Goal: Transaction & Acquisition: Book appointment/travel/reservation

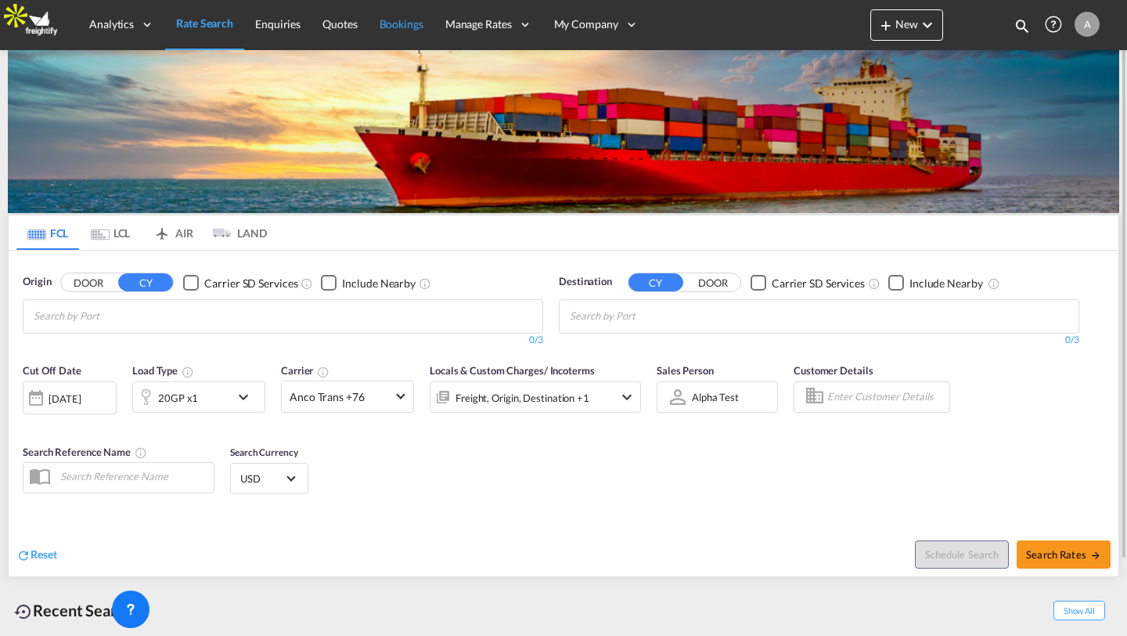
click at [396, 16] on link "Bookings" at bounding box center [402, 24] width 66 height 51
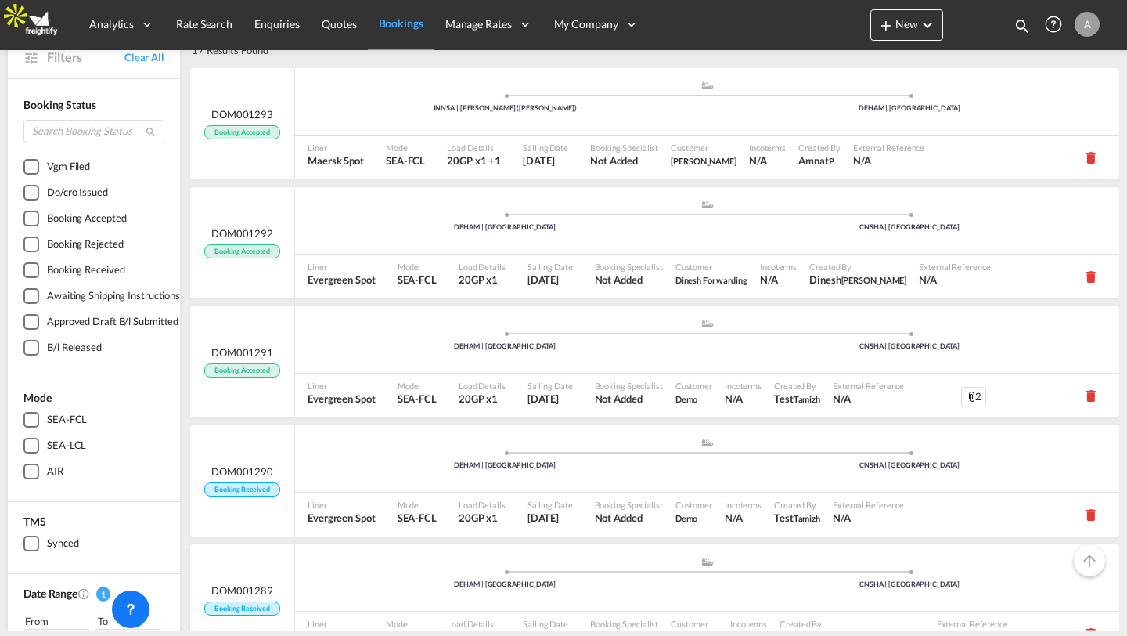
scroll to position [84, 0]
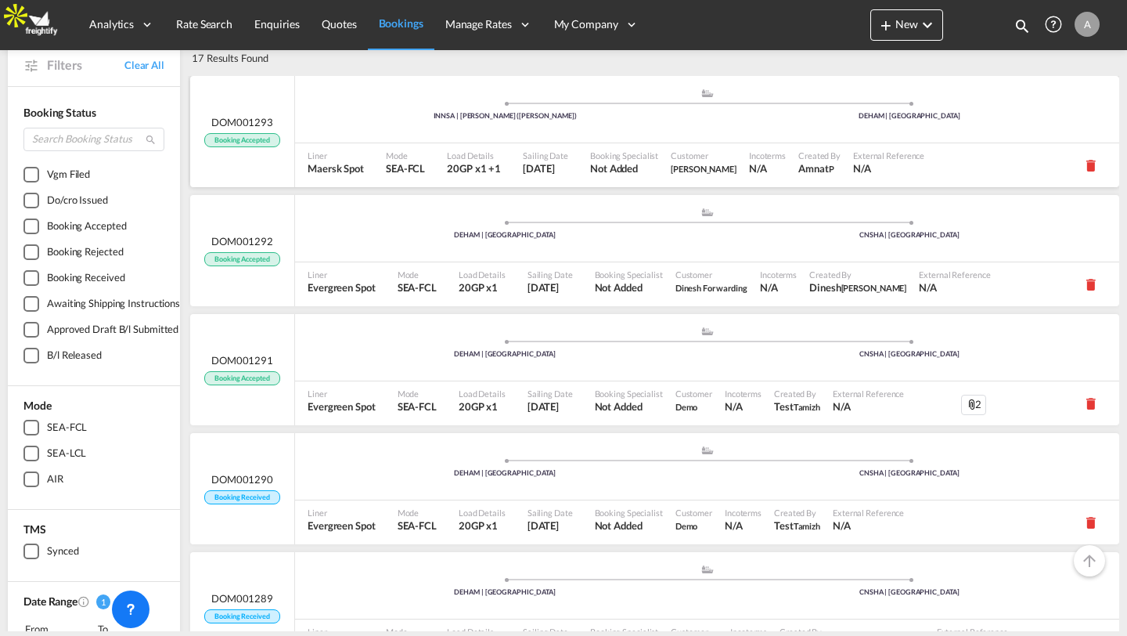
click at [447, 128] on div ".a{fill:#aaa8ad;} .a{fill:#aaa8ad;} INNSA | [PERSON_NAME] ([PERSON_NAME]) DEHAM…" at bounding box center [707, 111] width 824 height 47
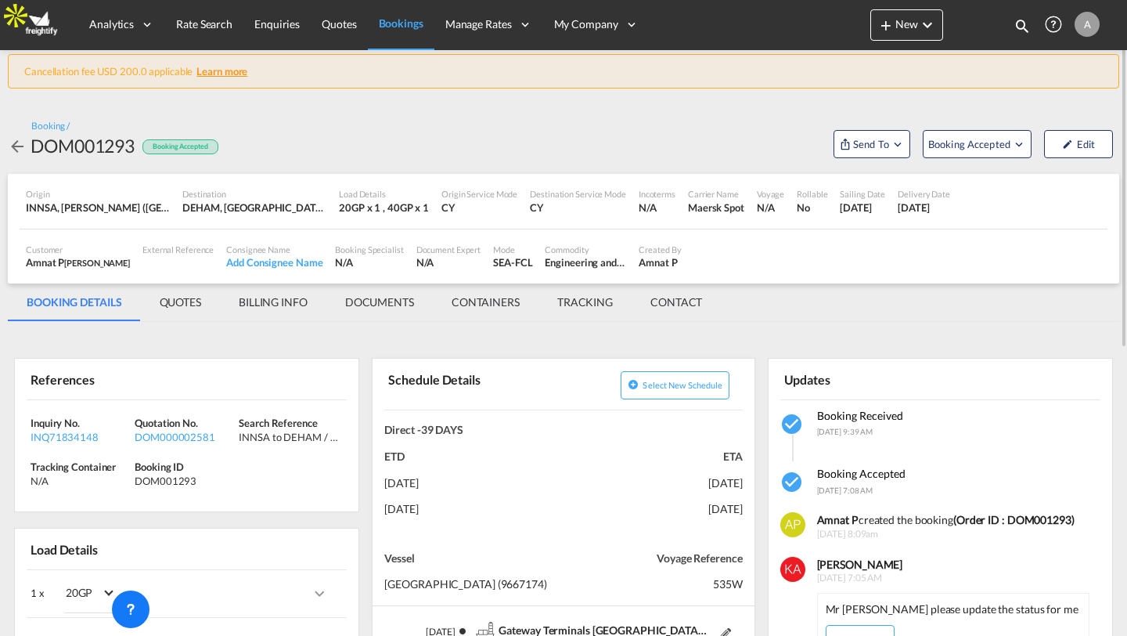
scroll to position [31, 0]
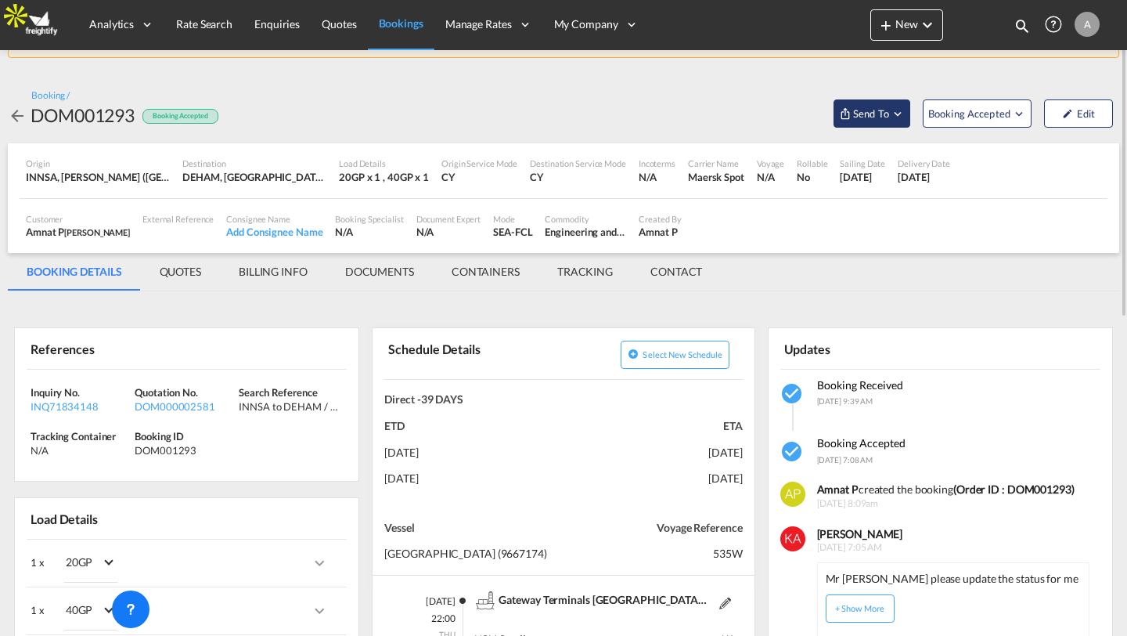
click at [849, 113] on md-icon "Open demo menu" at bounding box center [845, 113] width 13 height 13
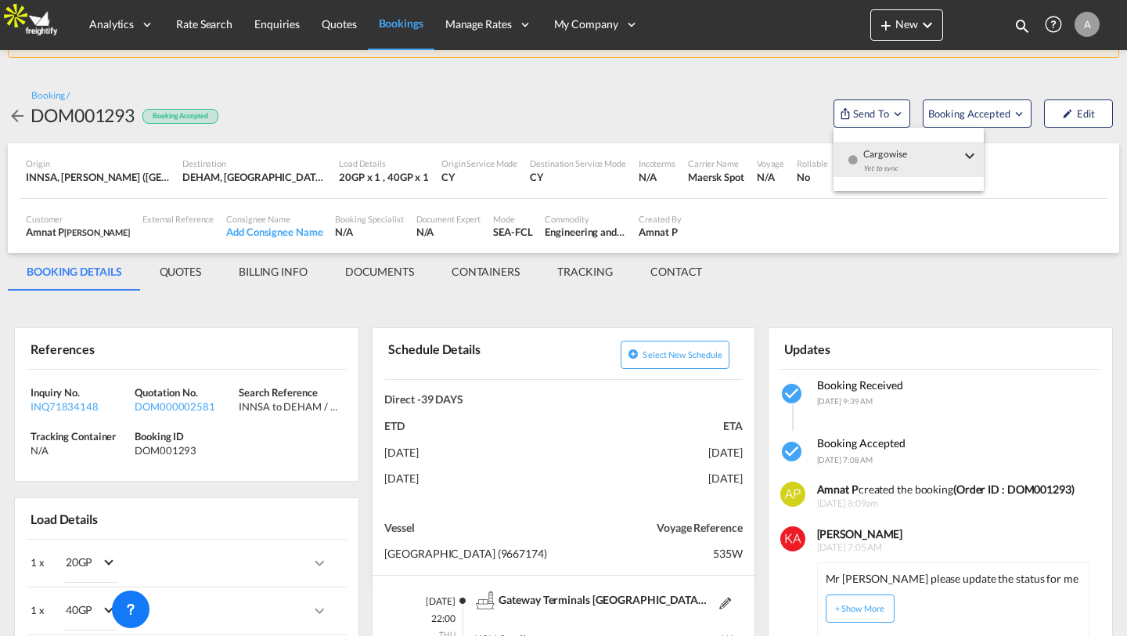
scroll to position [0, 0]
click at [200, 32] on md-backdrop at bounding box center [563, 318] width 1127 height 636
click at [200, 32] on link "Rate Search" at bounding box center [204, 24] width 78 height 51
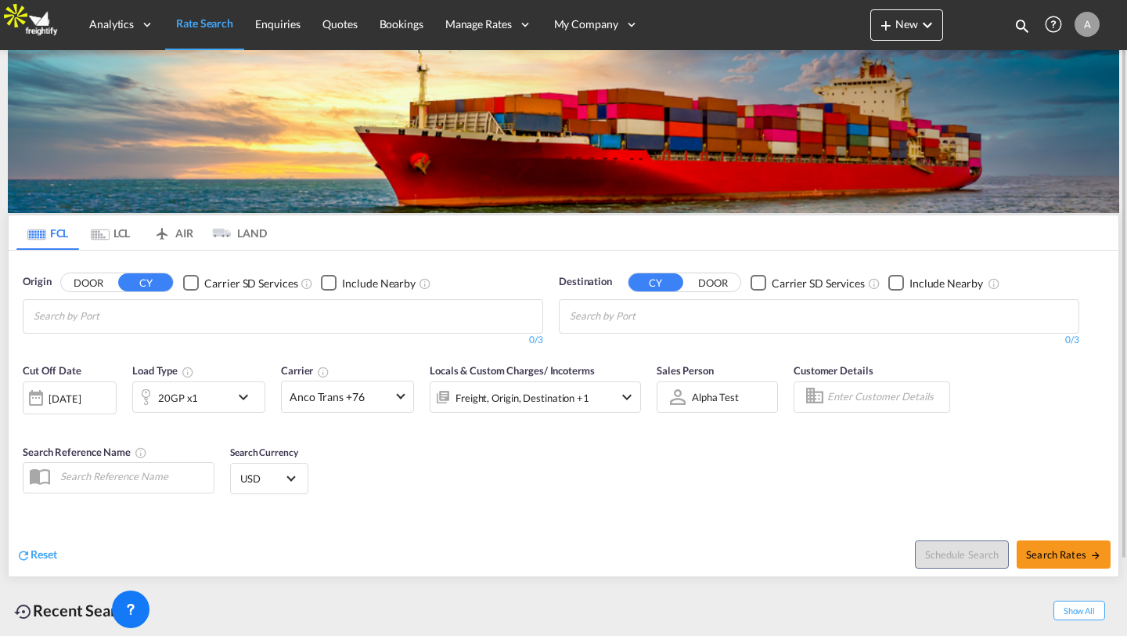
click at [302, 269] on div "Origin DOOR CY Carrier SD Services Include Nearby 0/3 0/3" at bounding box center [283, 310] width 536 height 88
click at [137, 303] on md-autocomplete "Chips container with autocompletion. Enter the text area, type text to search, …" at bounding box center [108, 315] width 149 height 27
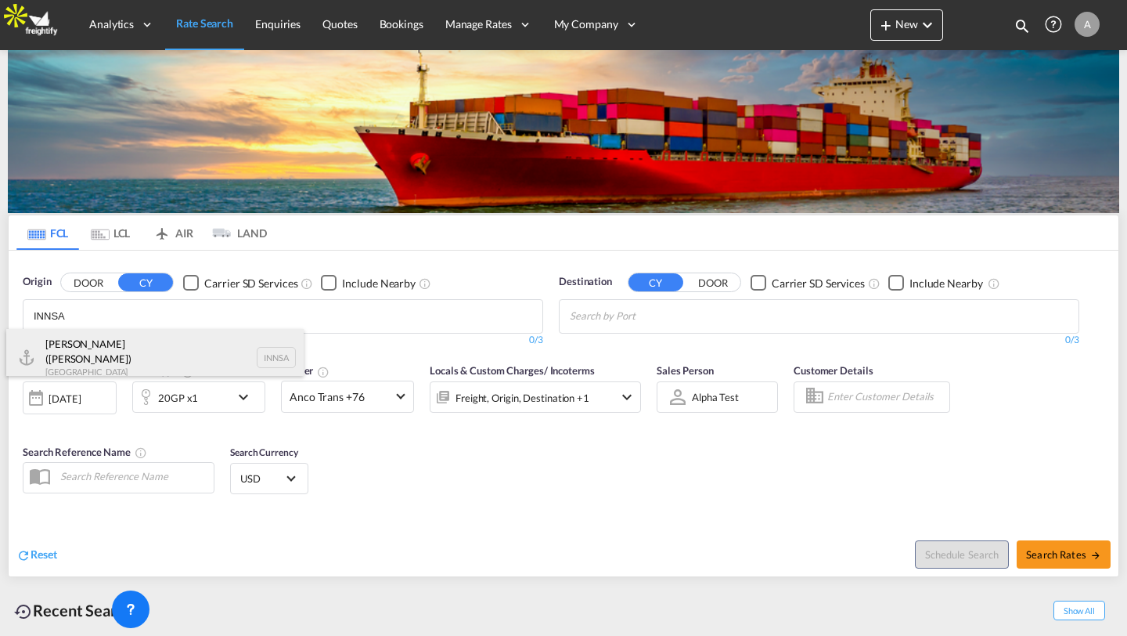
type input "INNSA"
click at [106, 348] on div "Jawaharlal Nehru (Nhava Sheva) India INNSA" at bounding box center [154, 357] width 297 height 56
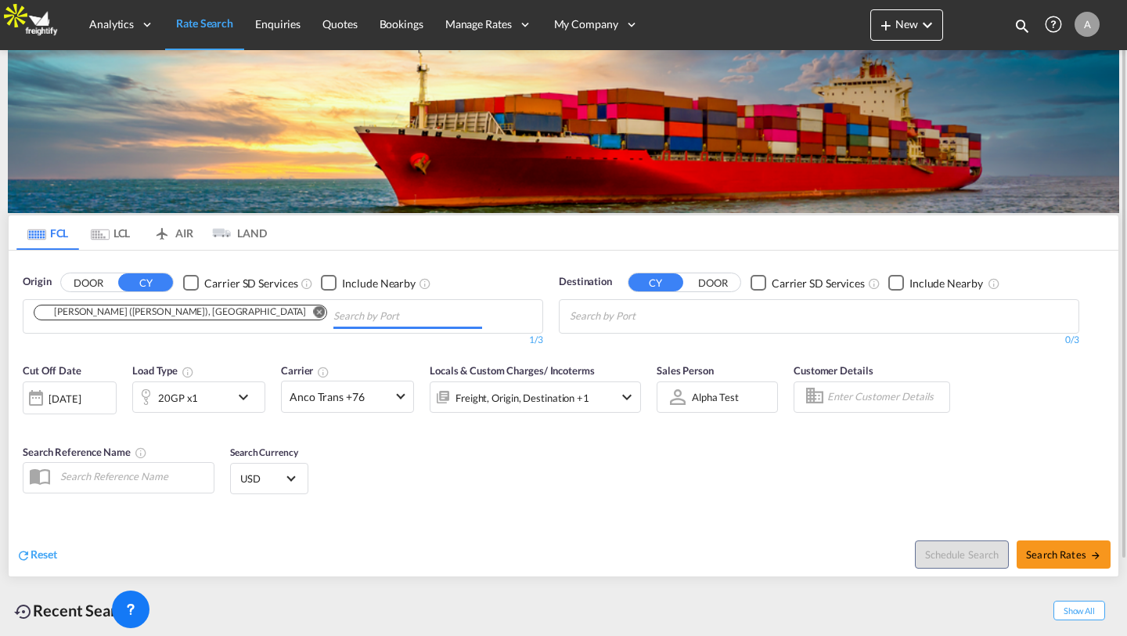
click at [715, 312] on input "Chips input." at bounding box center [644, 316] width 149 height 25
click at [199, 389] on div "20GP x1" at bounding box center [181, 396] width 97 height 31
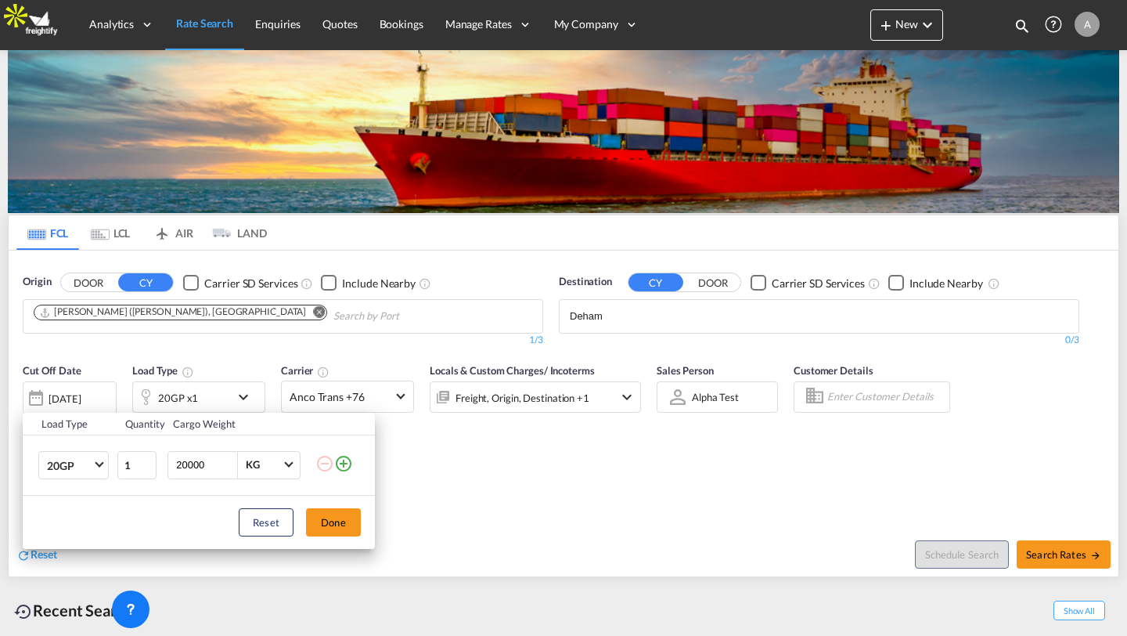
click at [344, 463] on md-icon "icon-plus-circle-outline" at bounding box center [343, 463] width 19 height 19
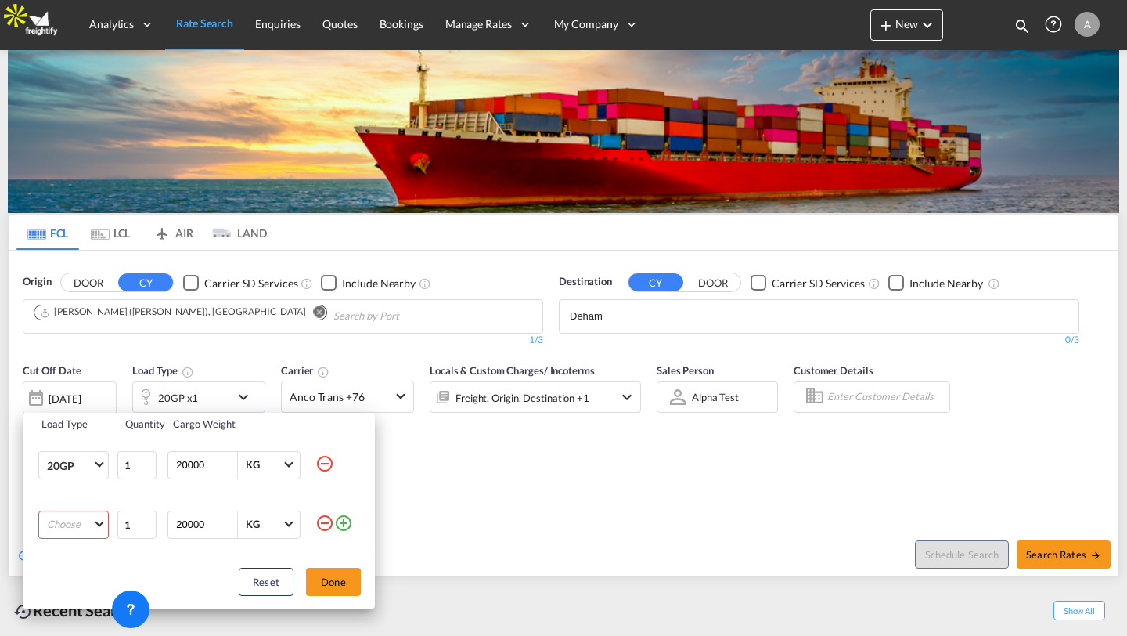
click at [324, 520] on md-icon "icon-minus-circle-outline" at bounding box center [324, 522] width 19 height 19
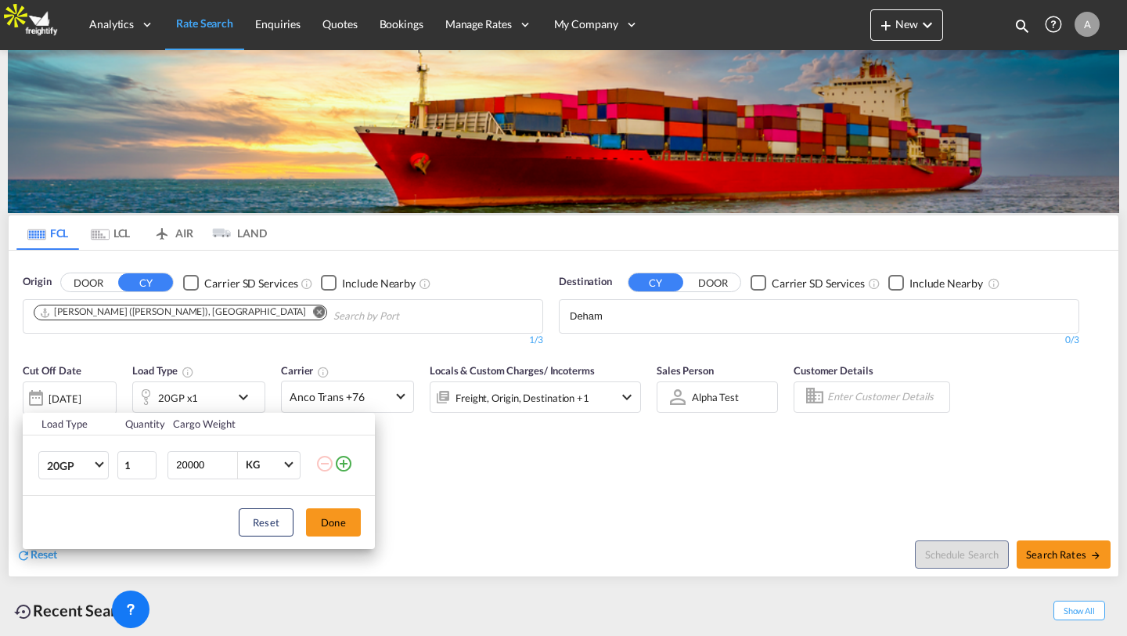
click at [500, 475] on div "Load Type Quantity Cargo Weight 20GP 20GP 40GP 40HC 45HC 20RE 40RE 40HR 20OT 40…" at bounding box center [563, 318] width 1127 height 636
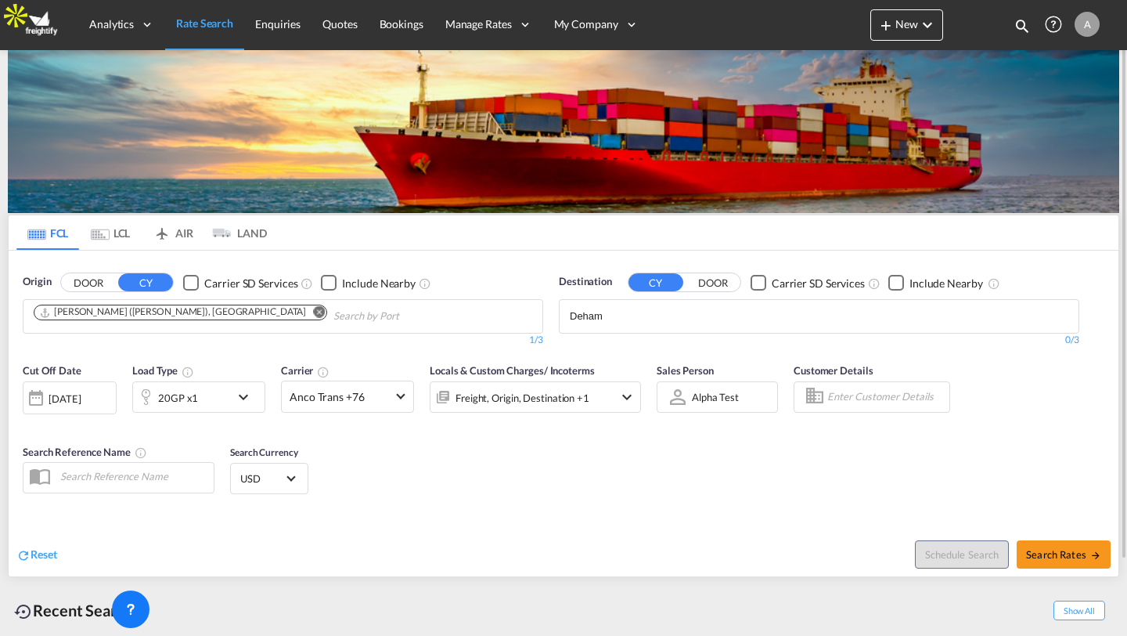
click at [690, 308] on body "Analytics Reports Dashboard Rate Search Enquiries Quotes Bookings" at bounding box center [563, 318] width 1127 height 636
click at [690, 308] on input "Deham" at bounding box center [644, 316] width 149 height 25
click at [632, 319] on input "Deham" at bounding box center [644, 316] width 149 height 25
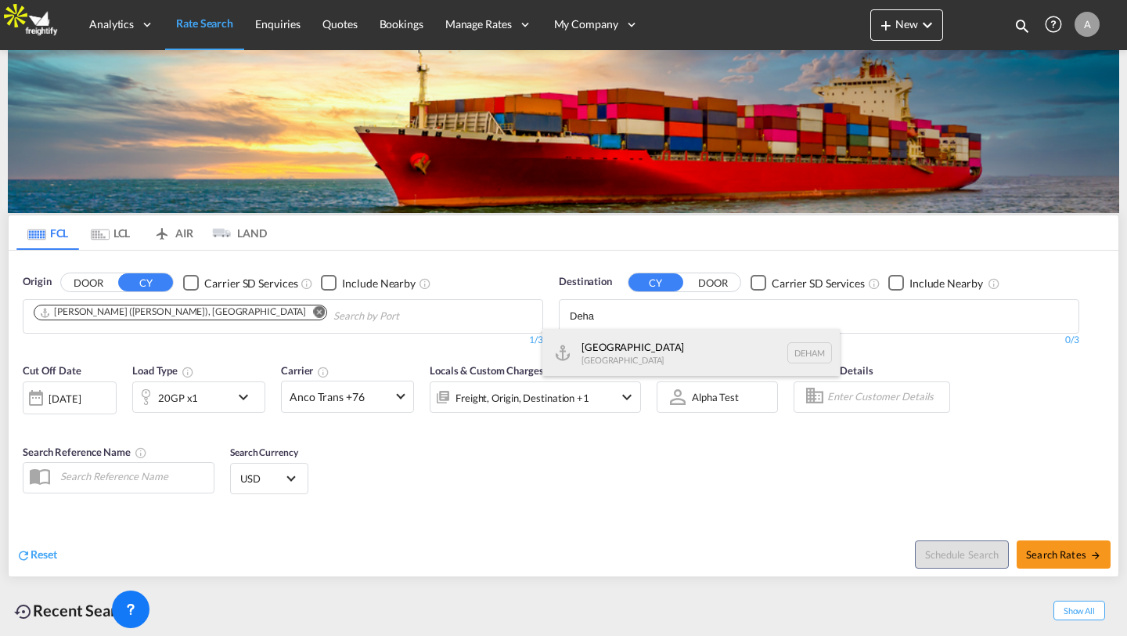
type input "Deha"
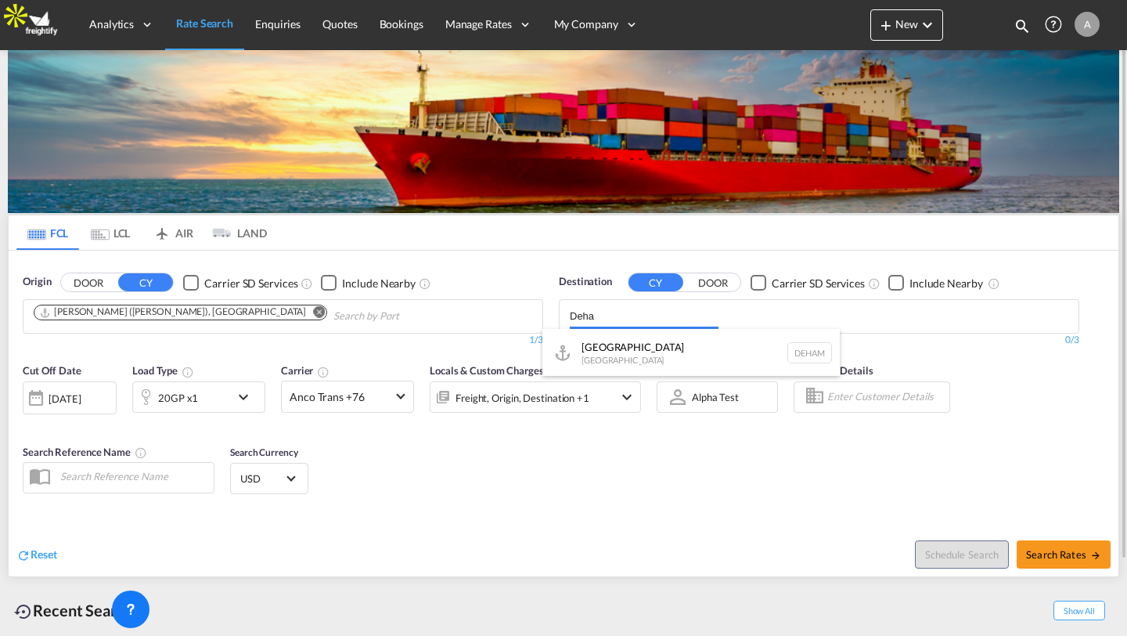
click at [640, 338] on div "Hamburg Germany DEHAM" at bounding box center [690, 352] width 297 height 47
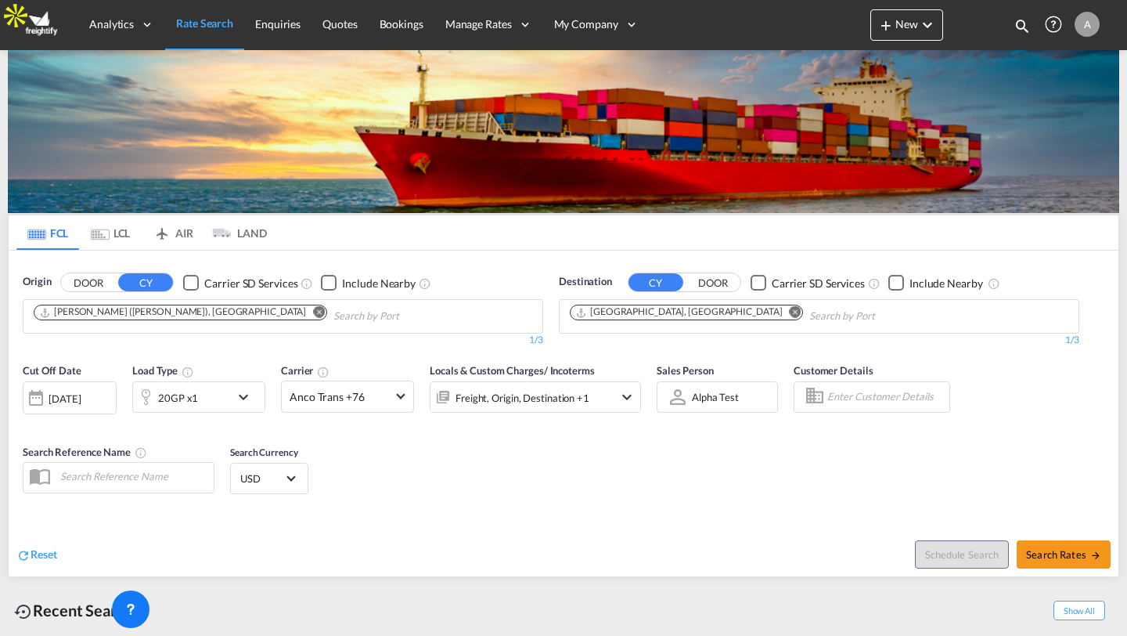
click at [1053, 564] on button "Search Rates" at bounding box center [1064, 554] width 94 height 28
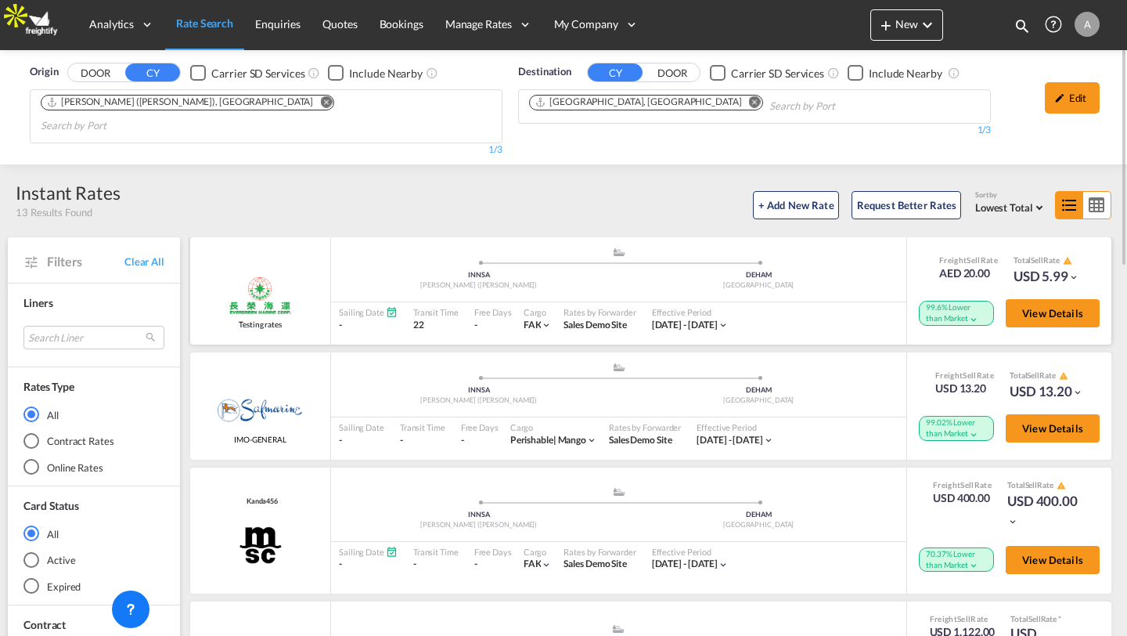
click at [942, 301] on div "99.6% Lower than Market" at bounding box center [956, 313] width 75 height 24
click at [968, 314] on md-icon "icon-chevron-down" at bounding box center [973, 319] width 11 height 11
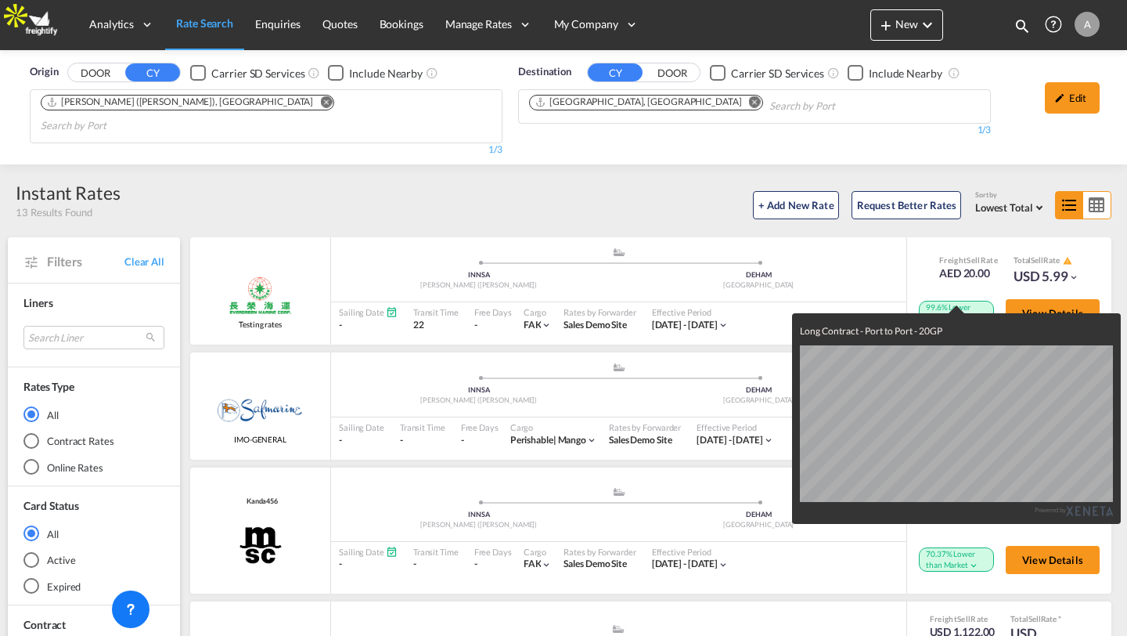
click at [836, 221] on div "Long Contract - Port to Port - 20GP Powered by" at bounding box center [563, 318] width 1127 height 636
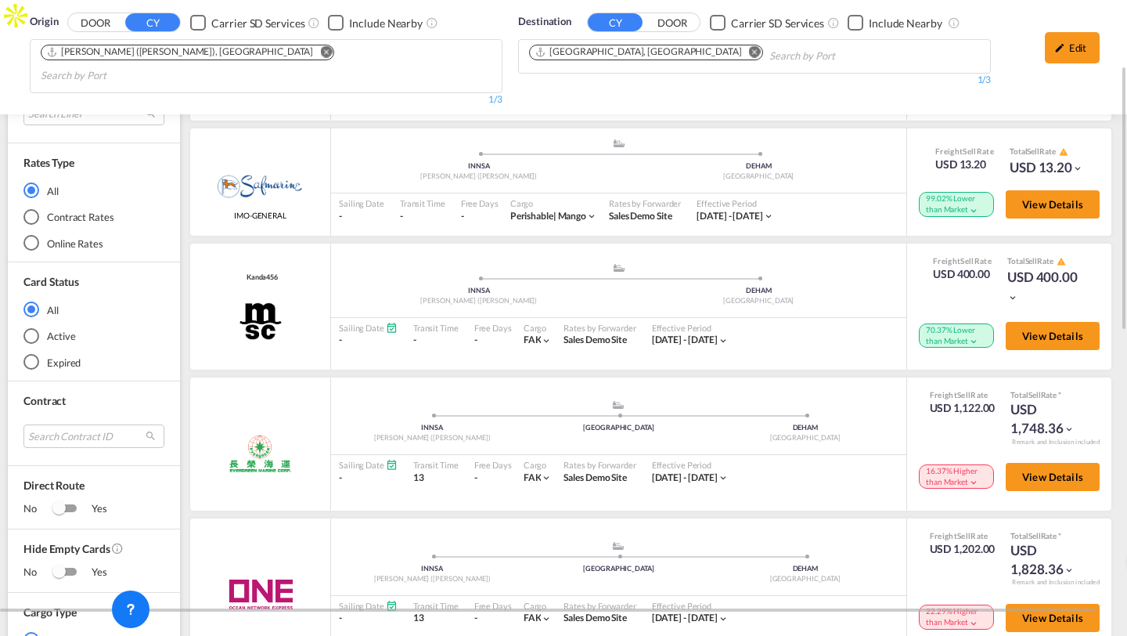
scroll to position [204, 0]
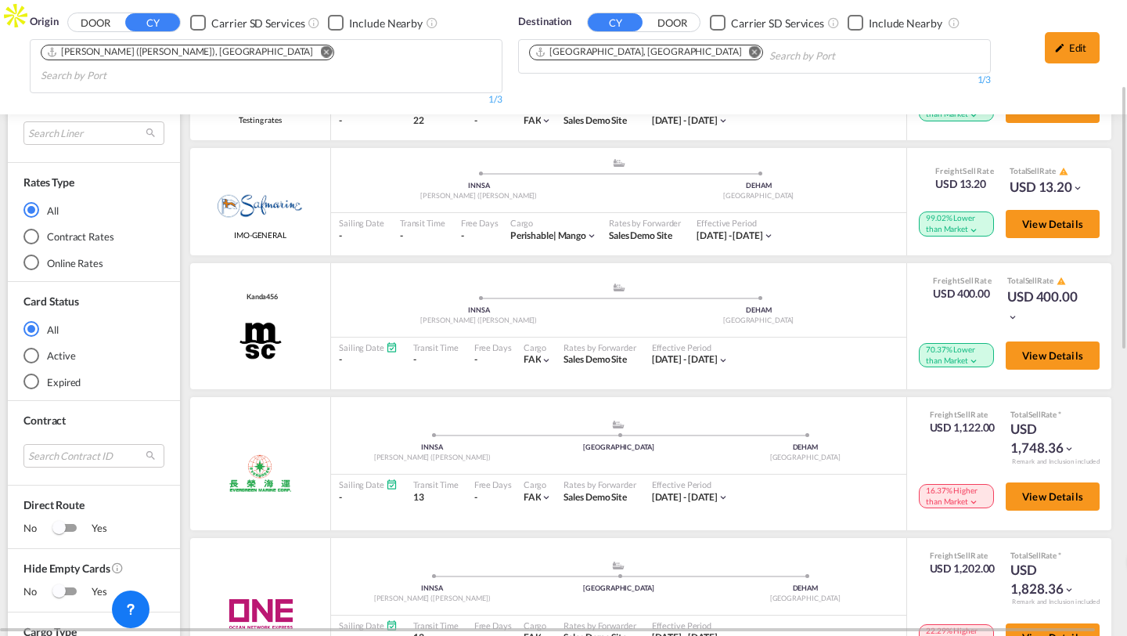
click at [50, 255] on md-radio-button "Online Rates" at bounding box center [93, 263] width 141 height 16
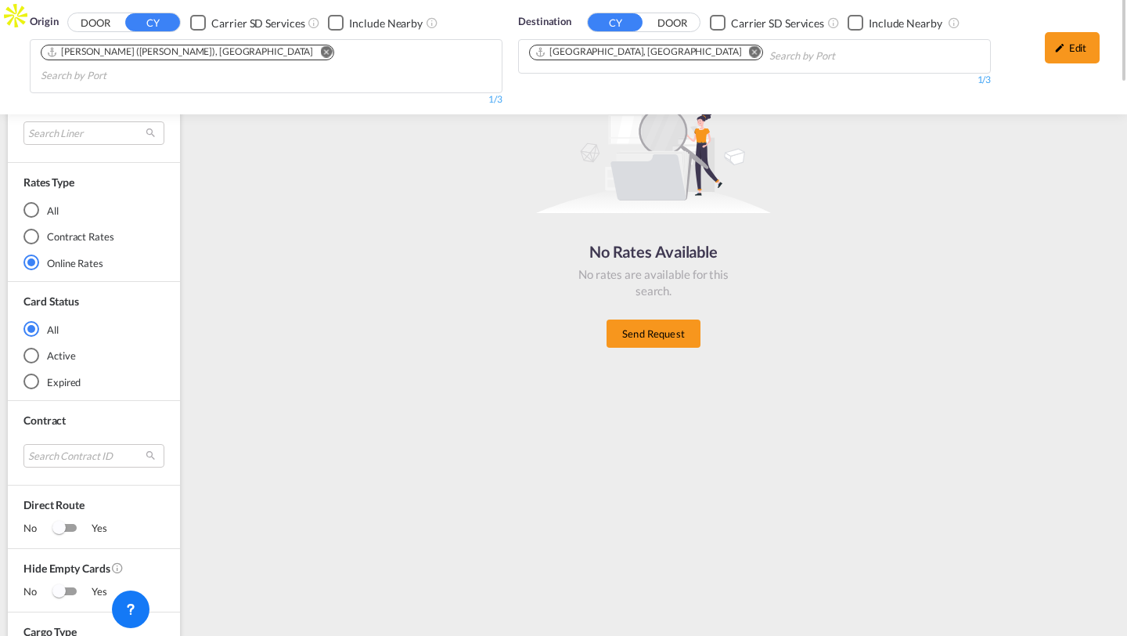
scroll to position [0, 0]
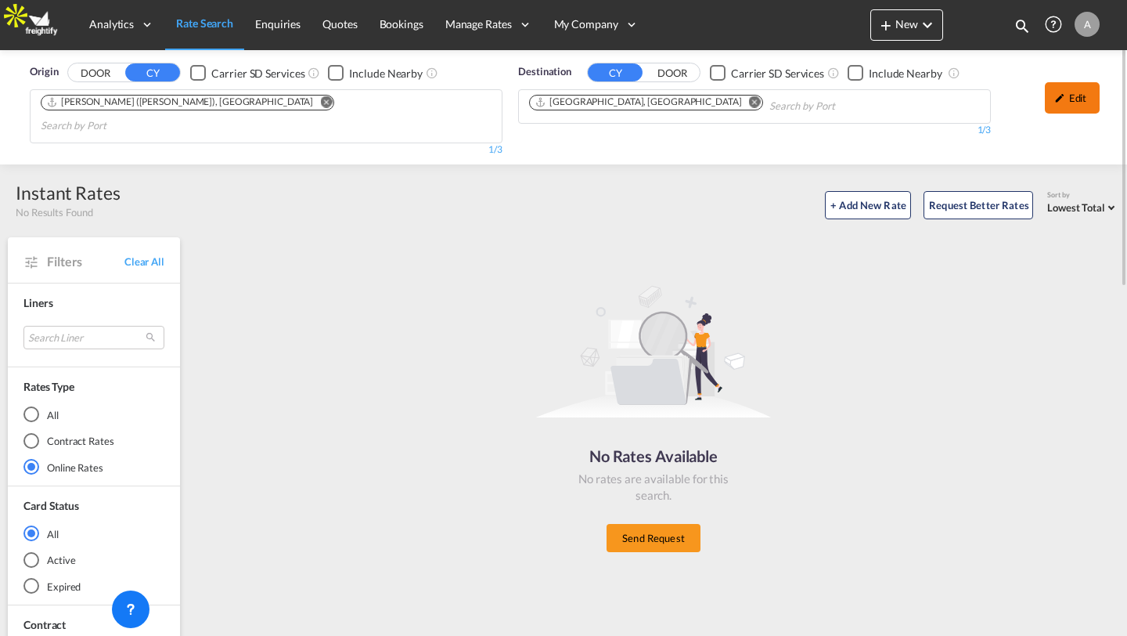
click at [1055, 88] on div "Edit" at bounding box center [1072, 97] width 55 height 31
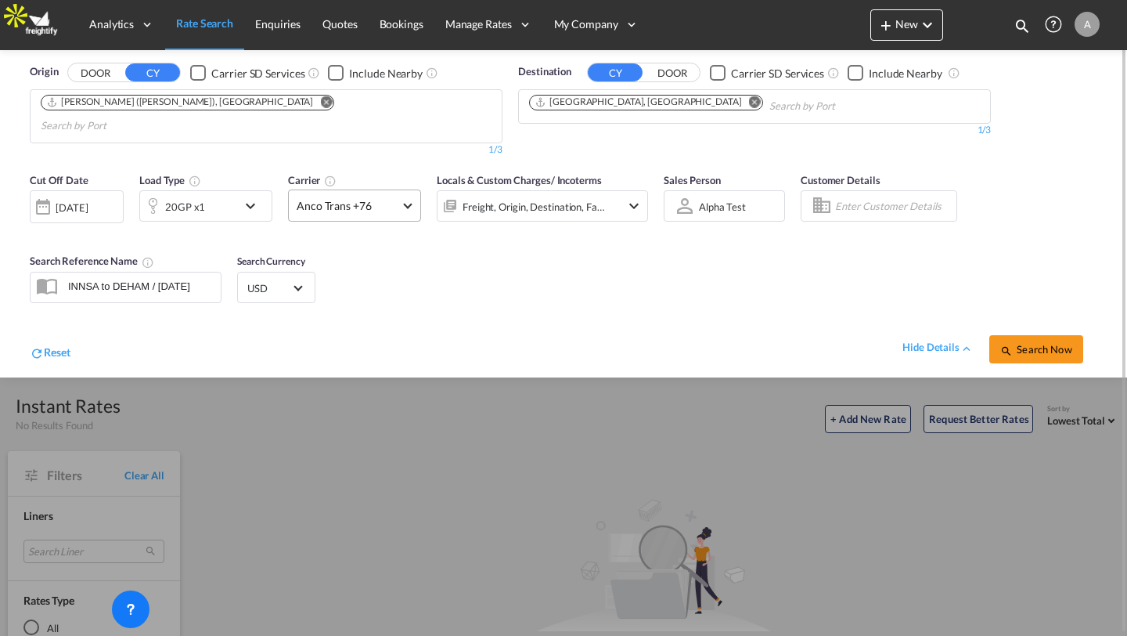
click at [338, 198] on span "Anco Trans +76" at bounding box center [348, 206] width 102 height 16
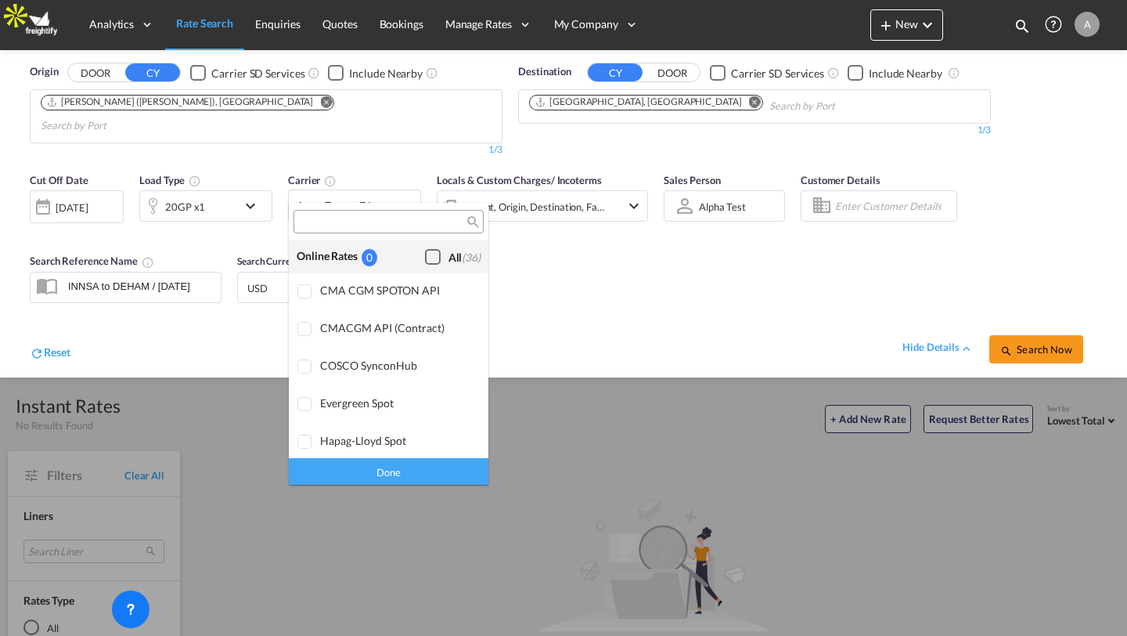
click at [431, 249] on div "Checkbox No Ink" at bounding box center [433, 257] width 16 height 16
click at [1009, 320] on md-backdrop at bounding box center [563, 318] width 1127 height 636
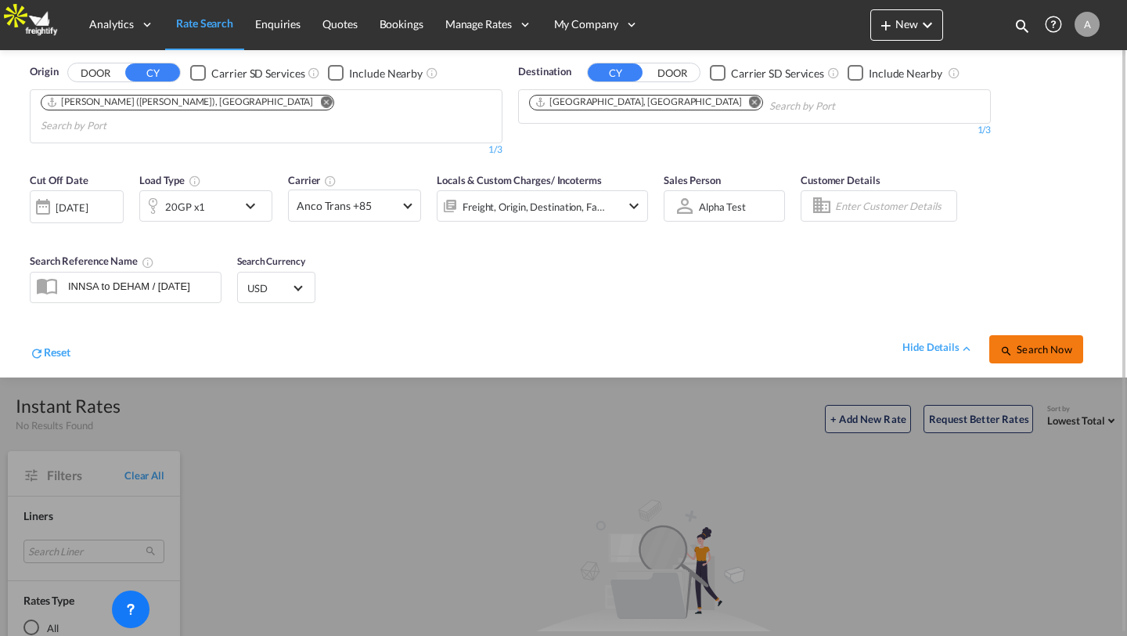
click at [1017, 343] on span "Search Now" at bounding box center [1035, 349] width 71 height 13
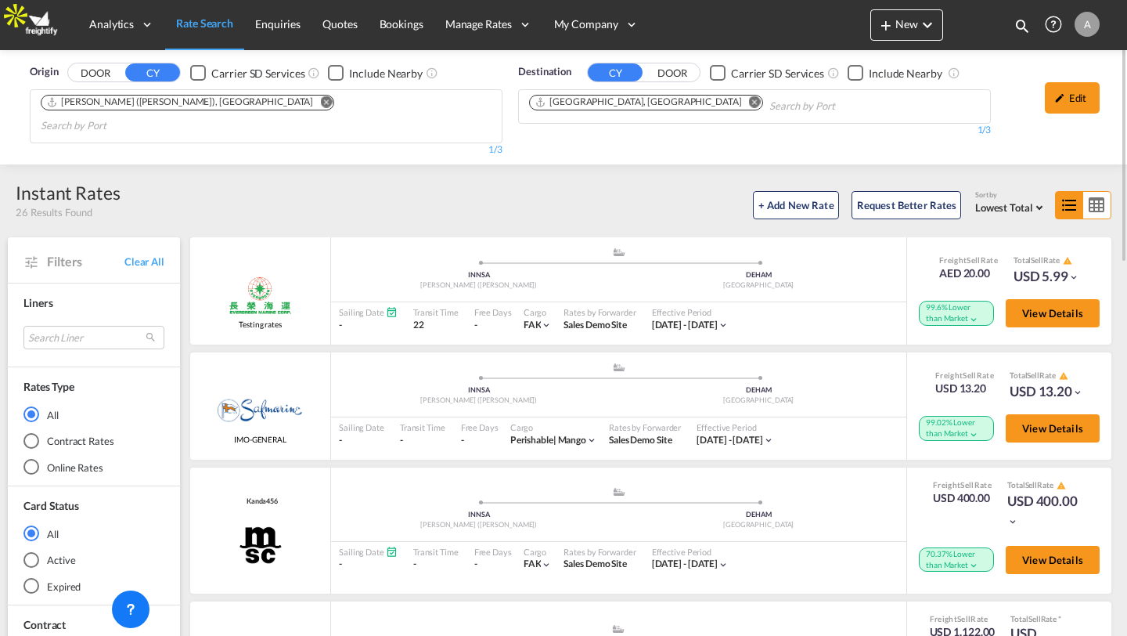
click at [36, 459] on div "Online Rates" at bounding box center [31, 467] width 16 height 16
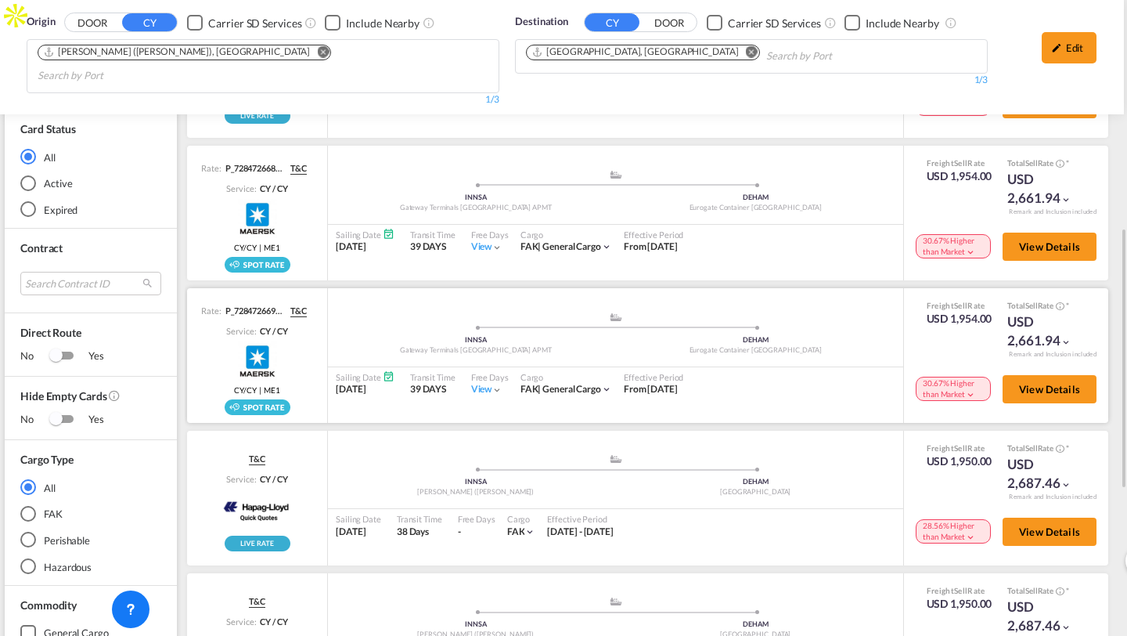
scroll to position [429, 3]
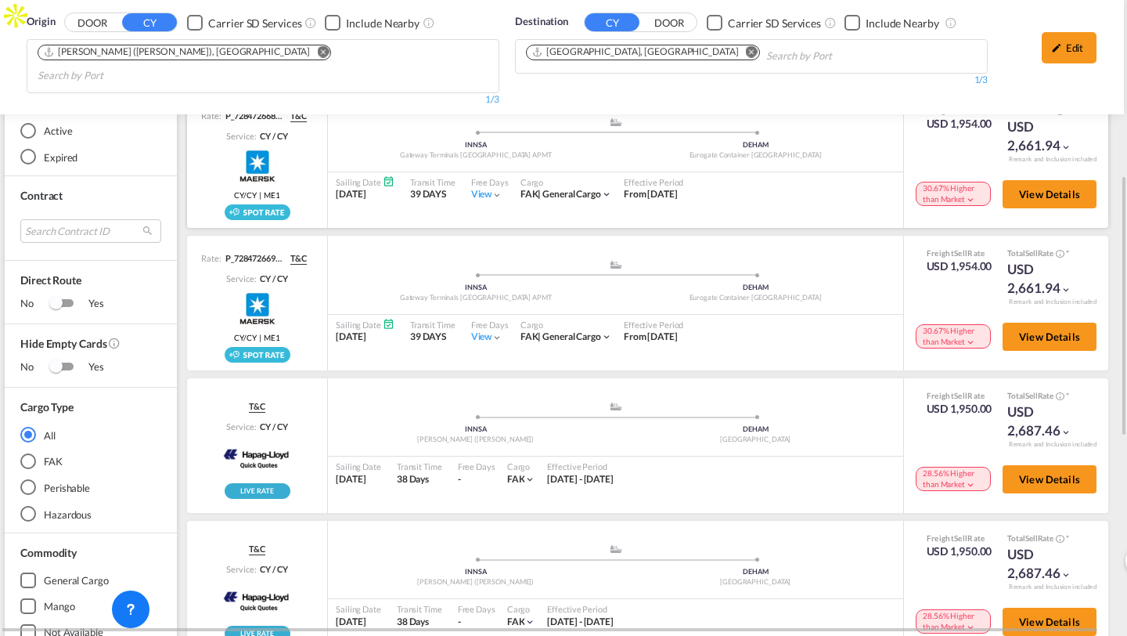
click at [967, 194] on md-icon "icon-chevron-down" at bounding box center [970, 199] width 11 height 11
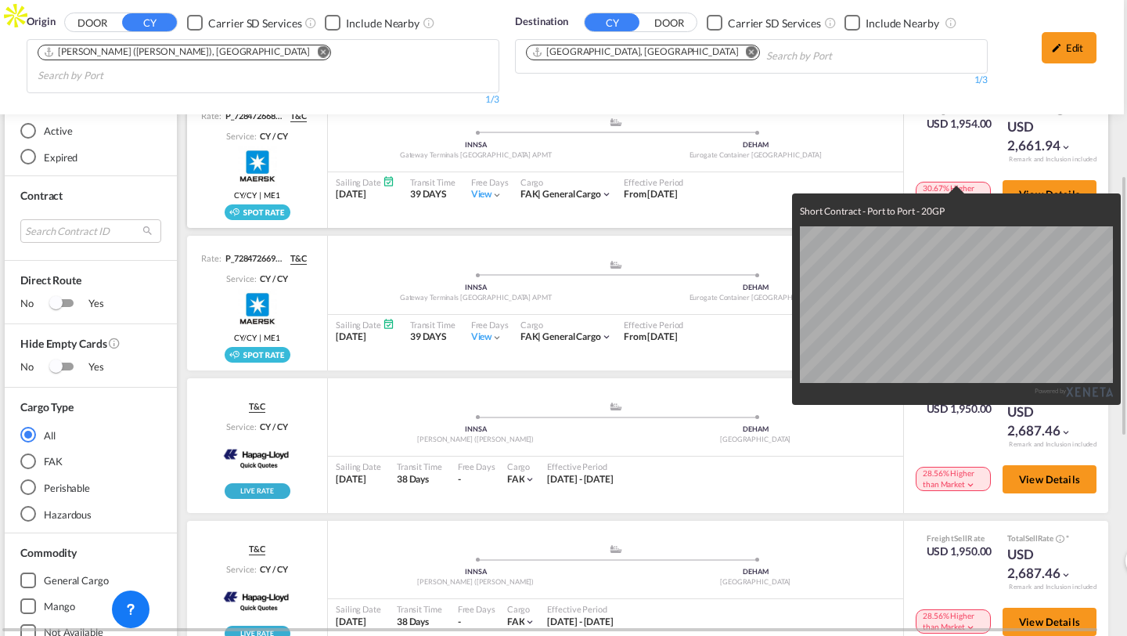
click at [967, 178] on div "Short Contract - Port to Port - 20GP Powered by" at bounding box center [563, 318] width 1127 height 636
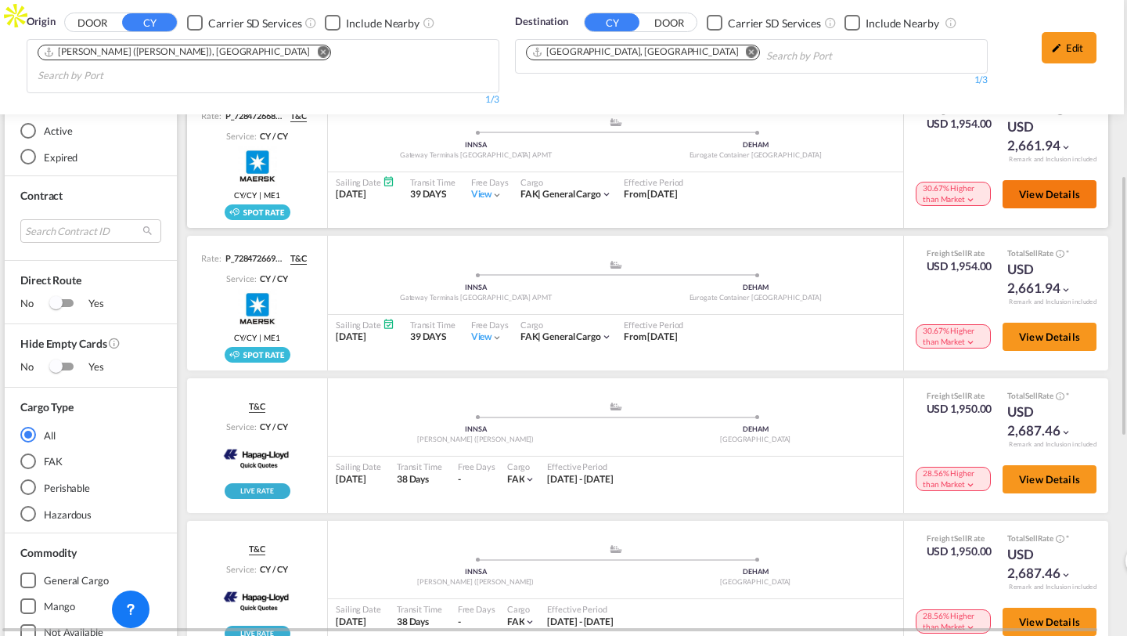
click at [1024, 188] on span "View Details" at bounding box center [1049, 194] width 61 height 13
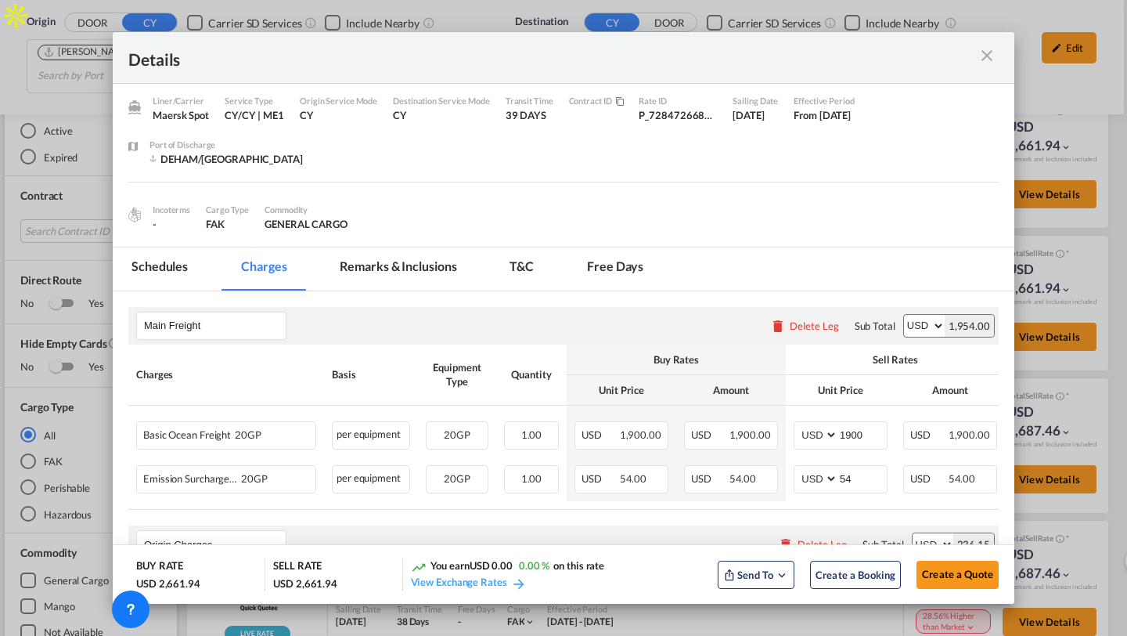
scroll to position [84, 0]
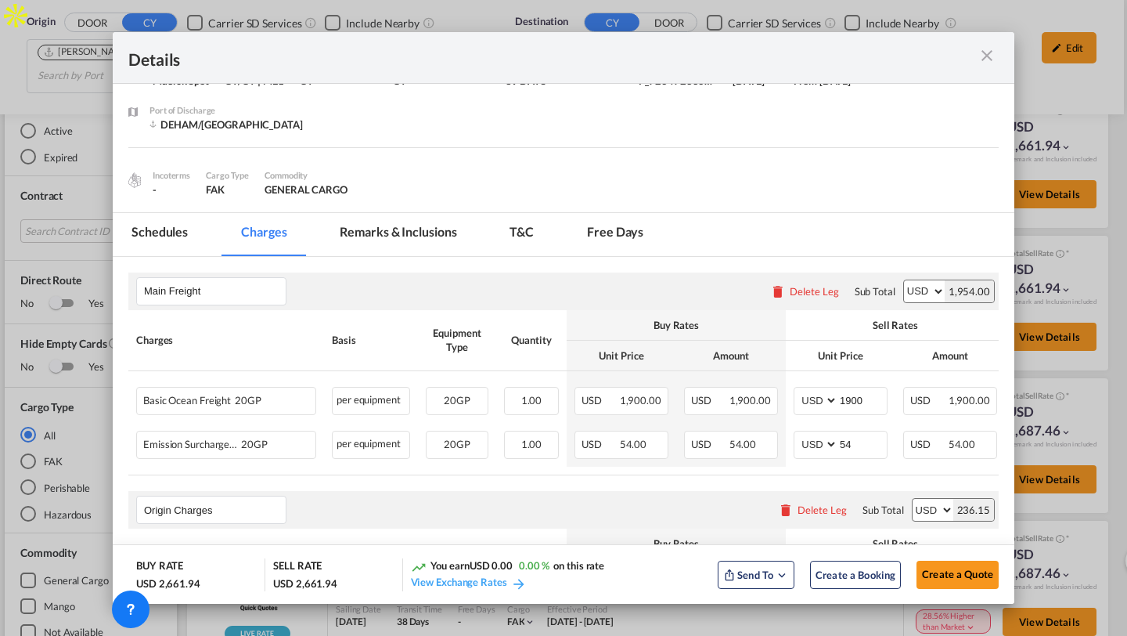
click at [978, 53] on md-icon "icon-close m-3 fg-AAA8AD cursor" at bounding box center [987, 55] width 19 height 19
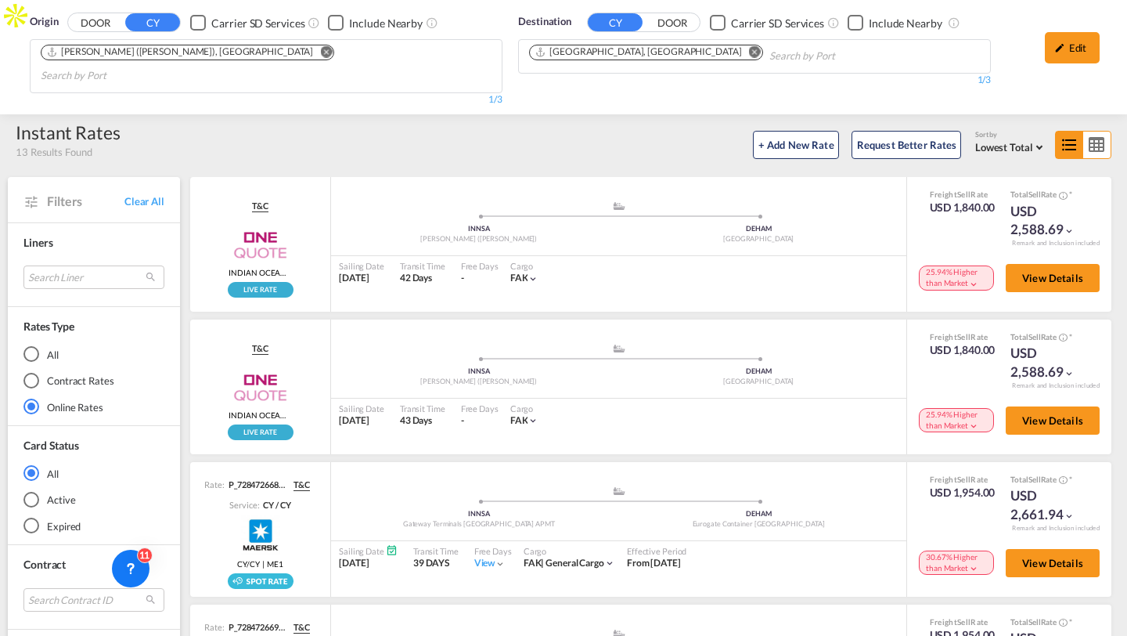
scroll to position [18, 0]
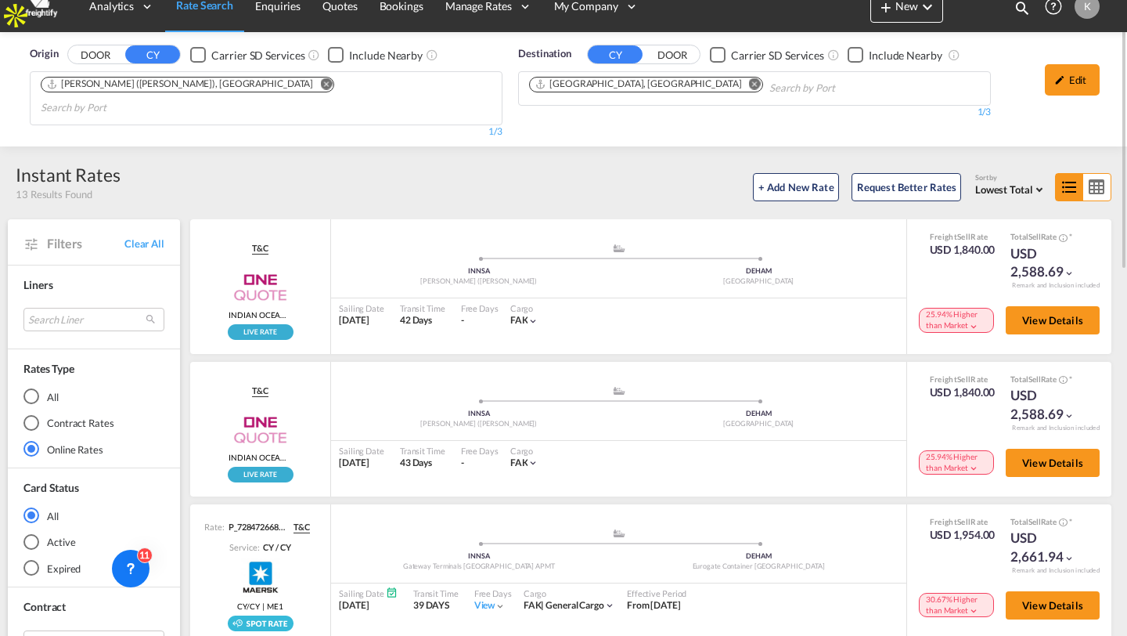
click at [1012, 183] on span "Lowest Total" at bounding box center [1004, 189] width 58 height 13
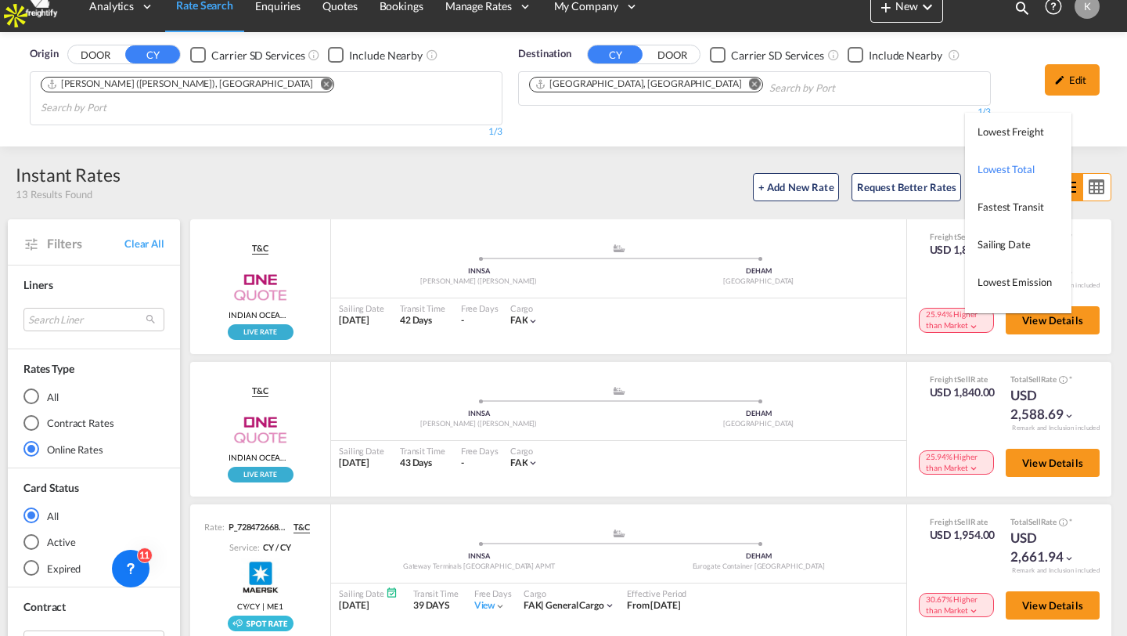
click at [687, 153] on md-backdrop at bounding box center [563, 318] width 1127 height 636
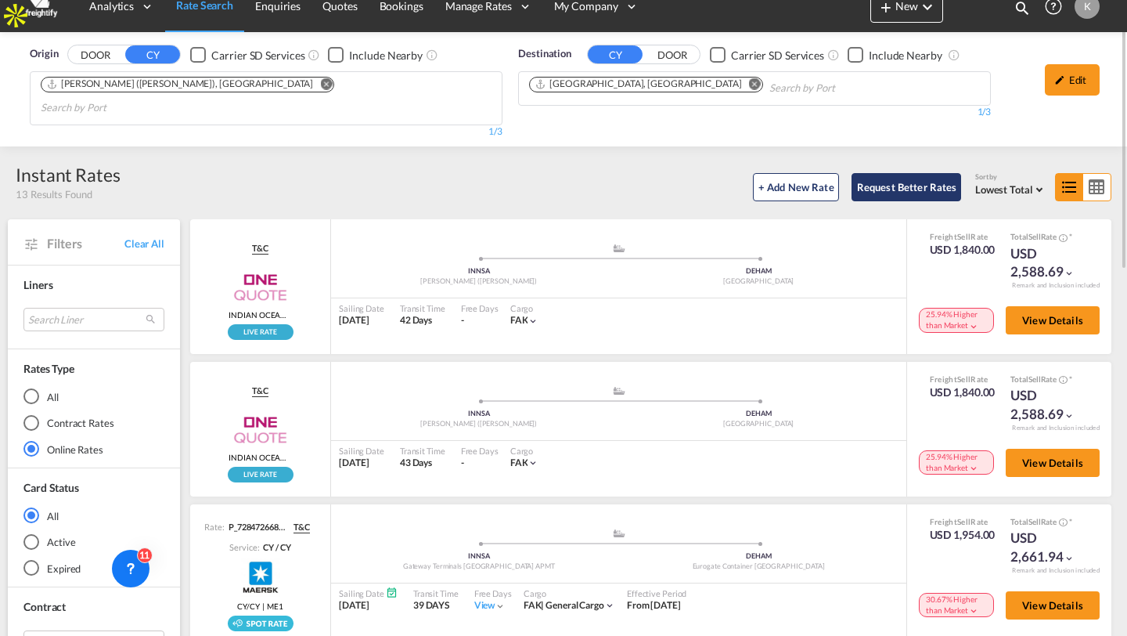
click at [912, 173] on button "Request Better Rates" at bounding box center [907, 187] width 110 height 28
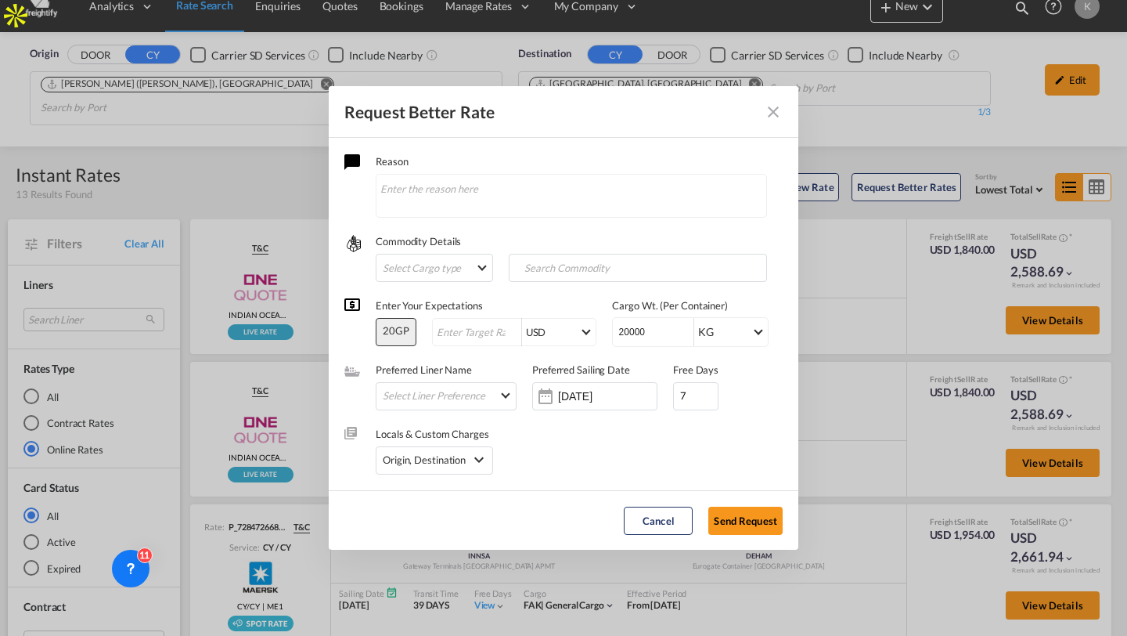
click at [768, 111] on md-icon "Close dialog" at bounding box center [773, 112] width 19 height 19
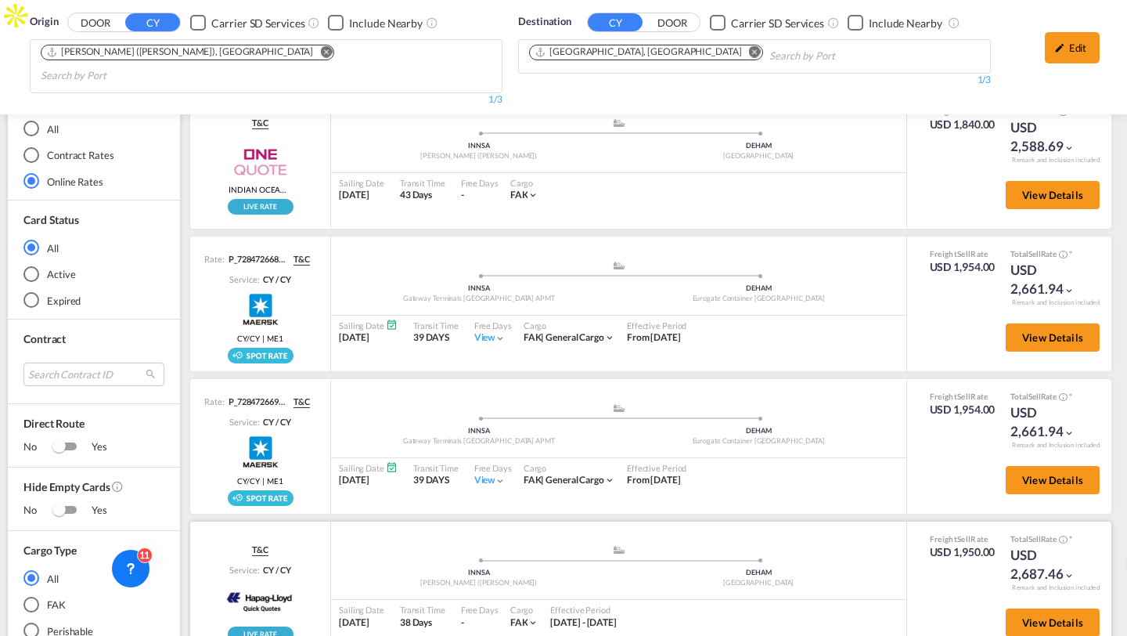
scroll to position [299, 5]
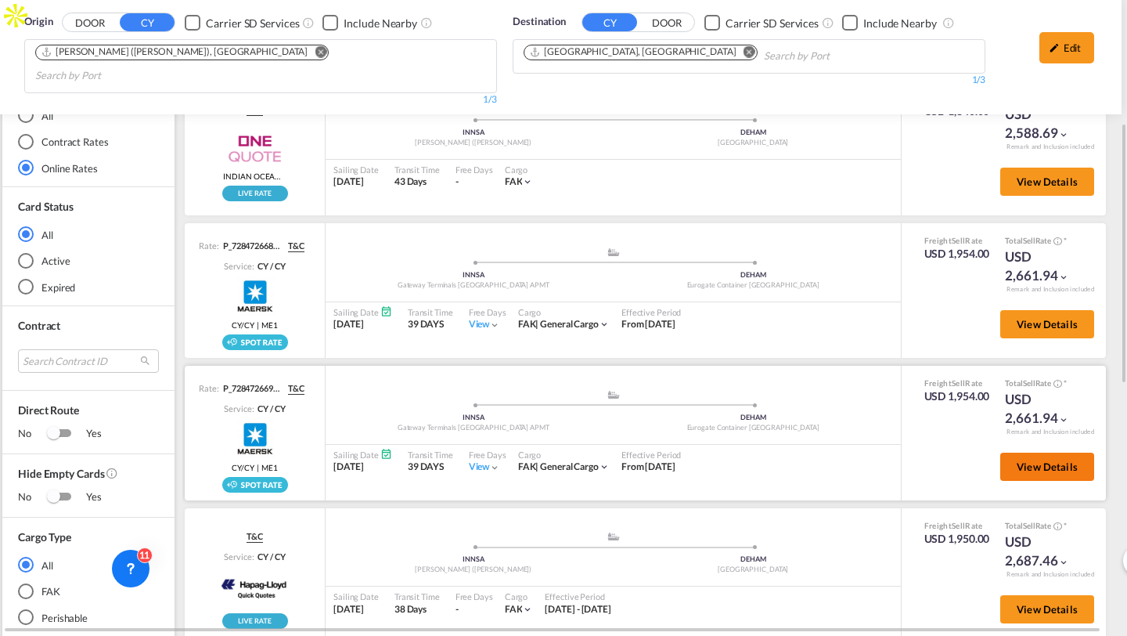
click at [1028, 460] on span "View Details" at bounding box center [1047, 466] width 61 height 13
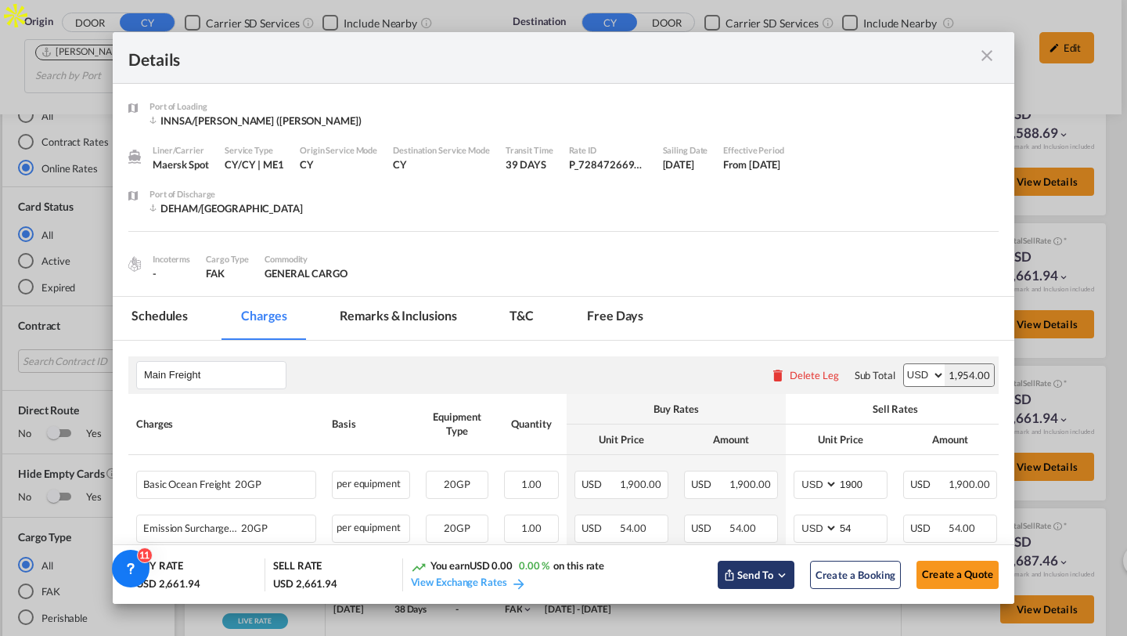
click at [771, 575] on span "Send To" at bounding box center [755, 575] width 39 height 16
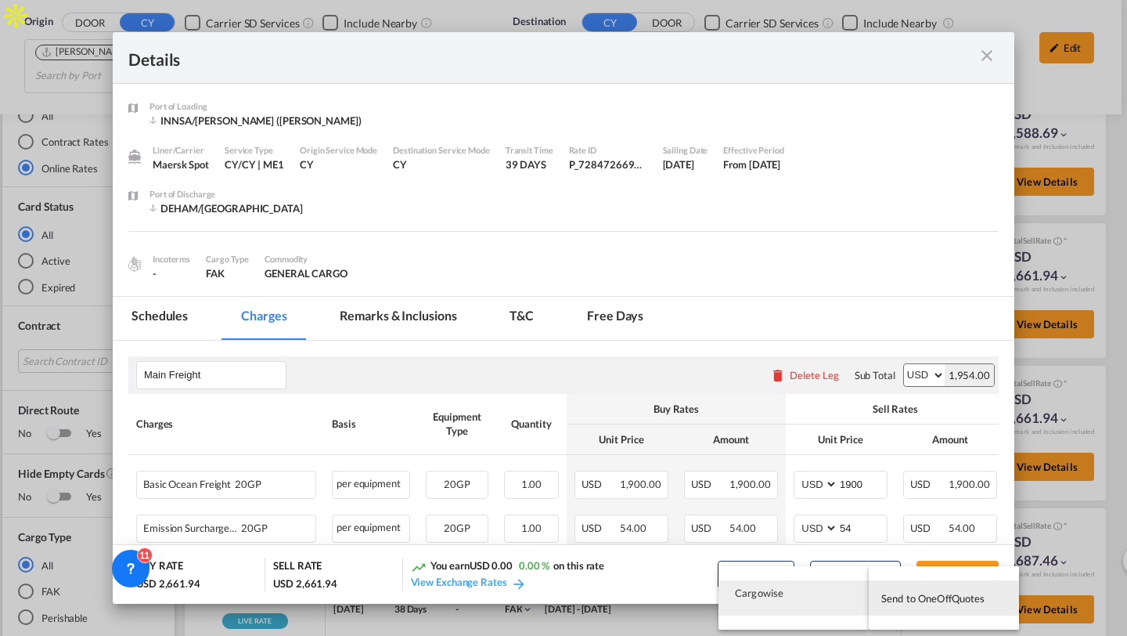
click at [855, 160] on md-backdrop at bounding box center [563, 318] width 1127 height 636
click at [855, 160] on div "Liner/Carrier Maersk Spot Service Type CY/[GEOGRAPHIC_DATA] | ME1 Origin Servic…" at bounding box center [563, 165] width 870 height 44
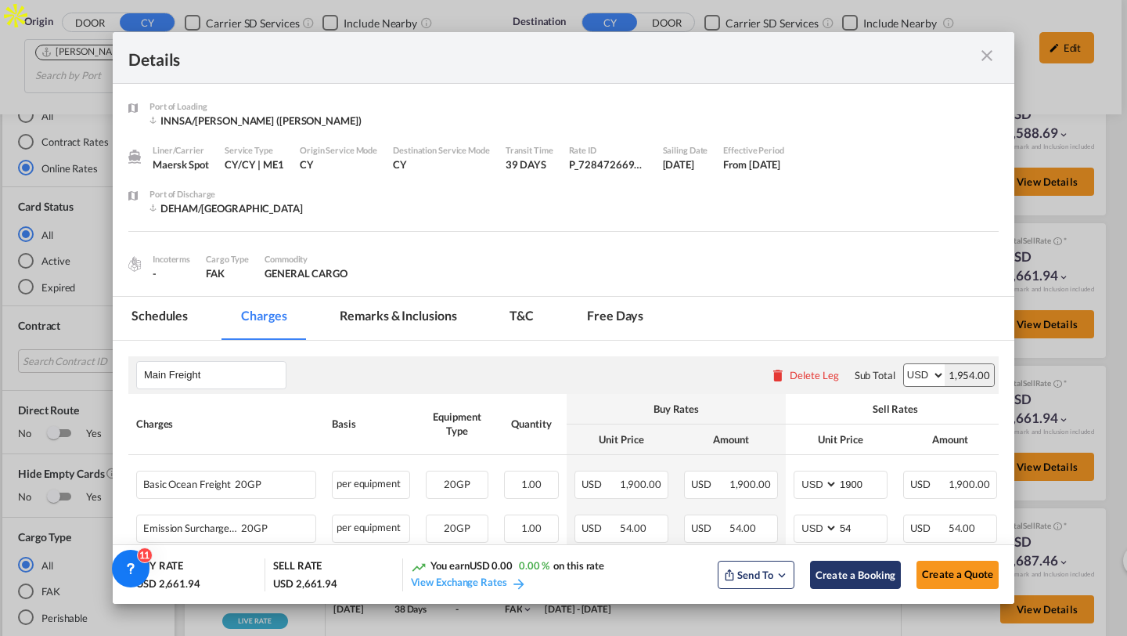
click at [886, 584] on button "Create a Booking" at bounding box center [855, 574] width 91 height 28
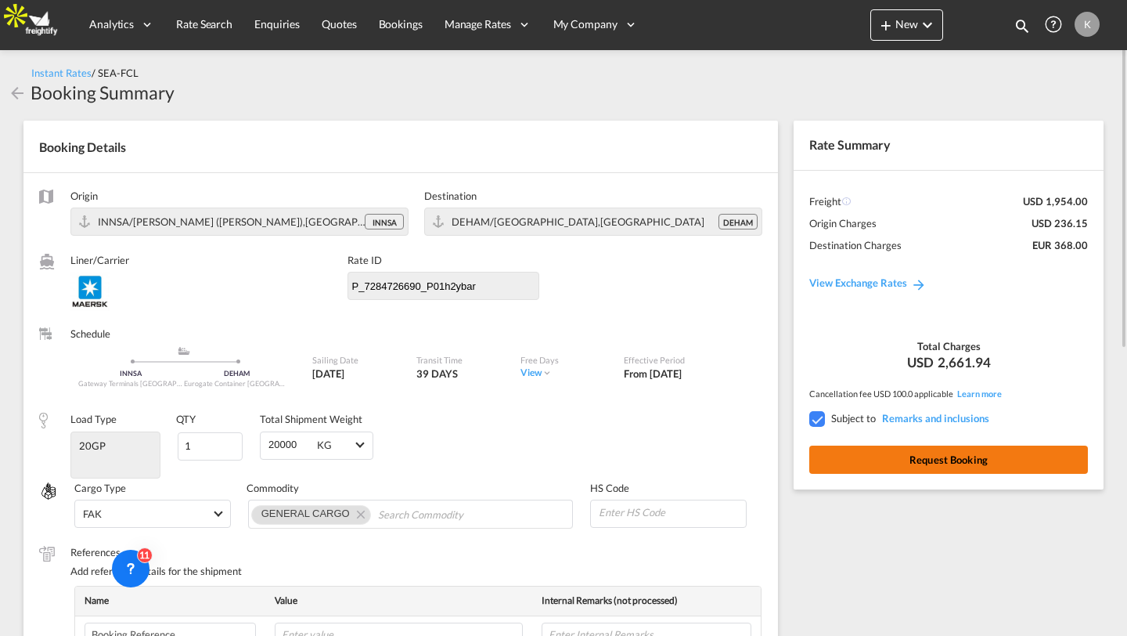
click at [877, 453] on button "Request Booking" at bounding box center [948, 459] width 279 height 28
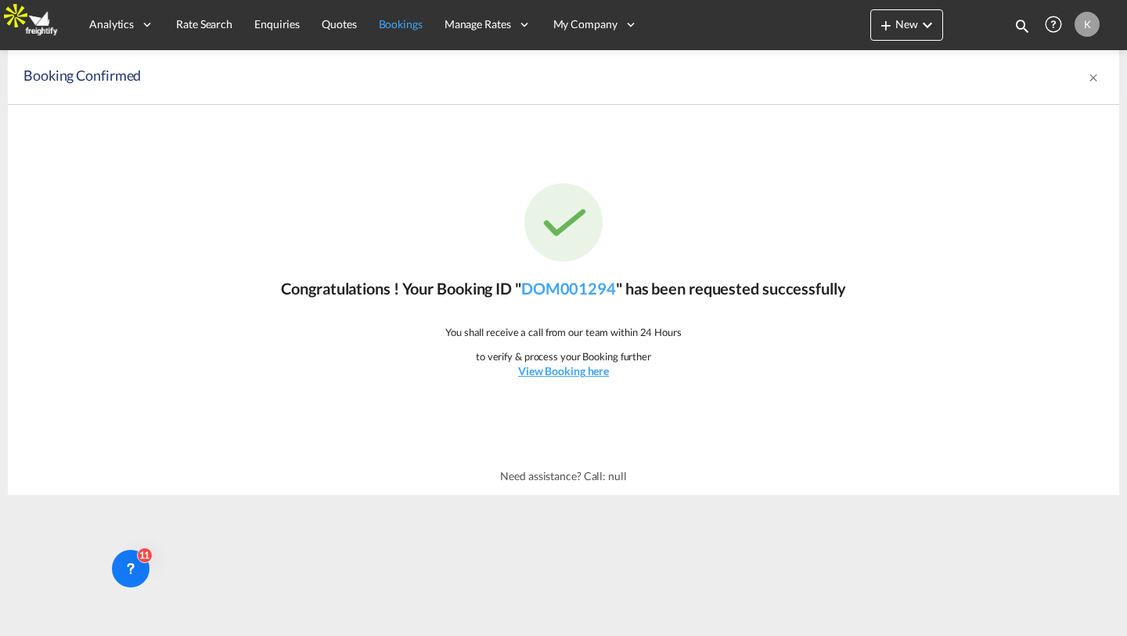
click at [406, 34] on link "Bookings" at bounding box center [401, 24] width 66 height 51
click at [402, 26] on span "Bookings" at bounding box center [401, 23] width 44 height 13
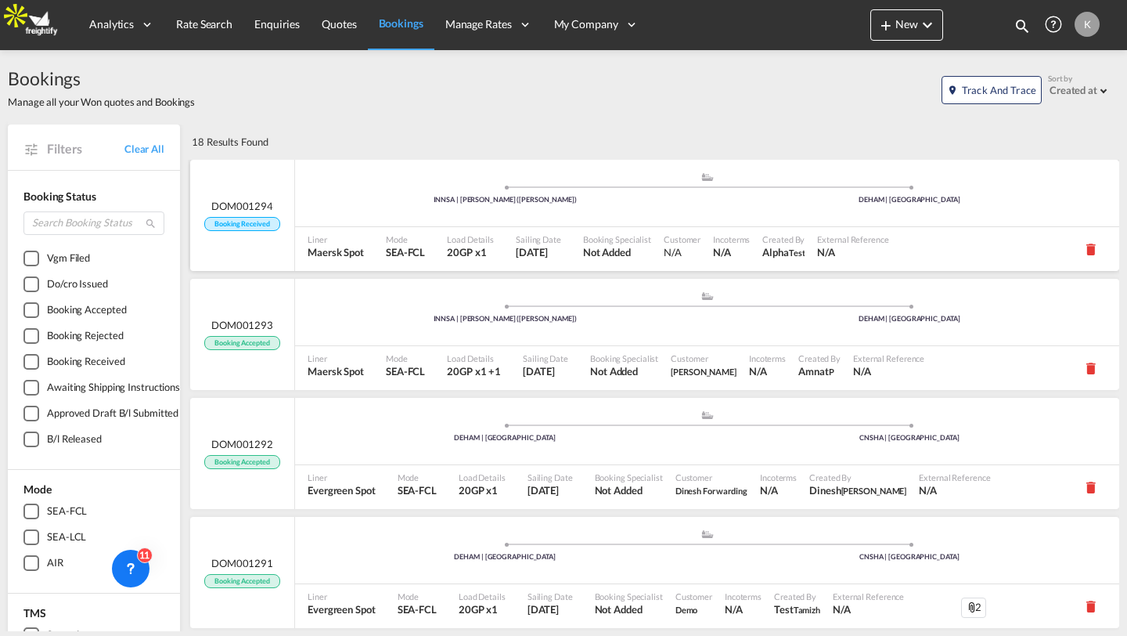
click at [407, 185] on span at bounding box center [505, 187] width 405 height 4
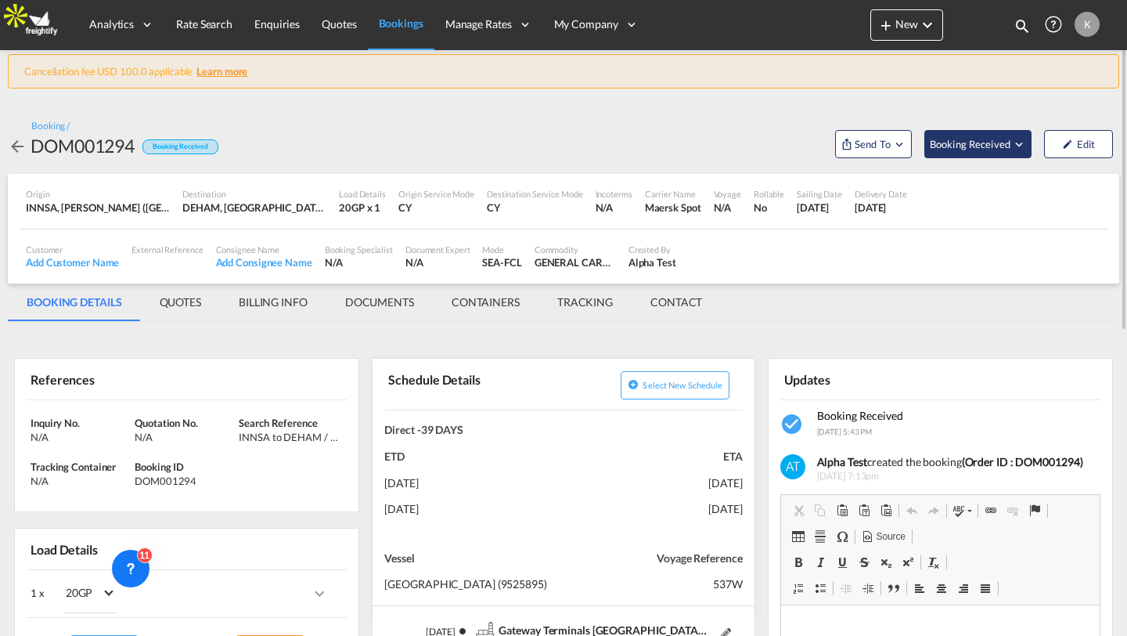
click at [955, 141] on span "Booking Received" at bounding box center [971, 144] width 82 height 16
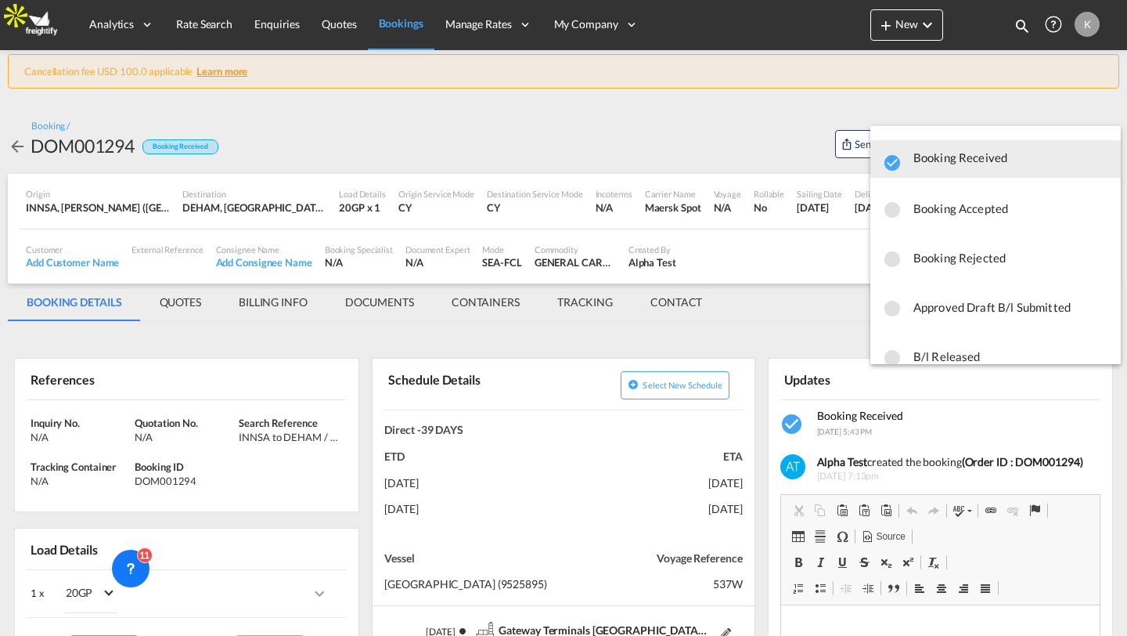
click at [711, 83] on md-backdrop at bounding box center [563, 318] width 1127 height 636
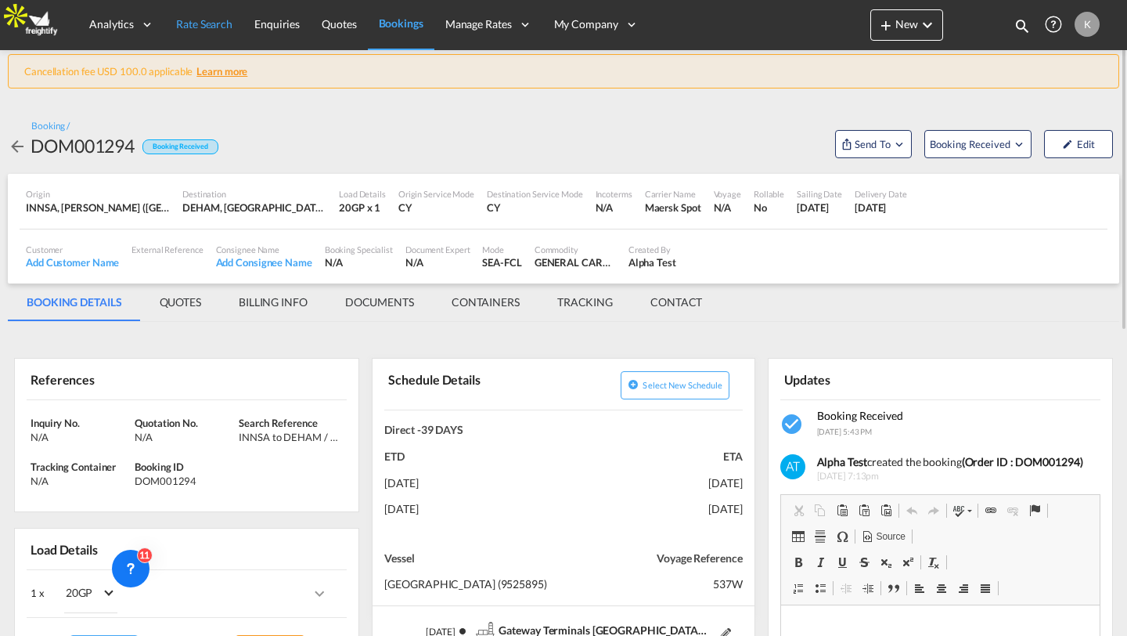
click at [214, 30] on span "Rate Search" at bounding box center [204, 23] width 56 height 13
